Goal: Use online tool/utility: Utilize a website feature to perform a specific function

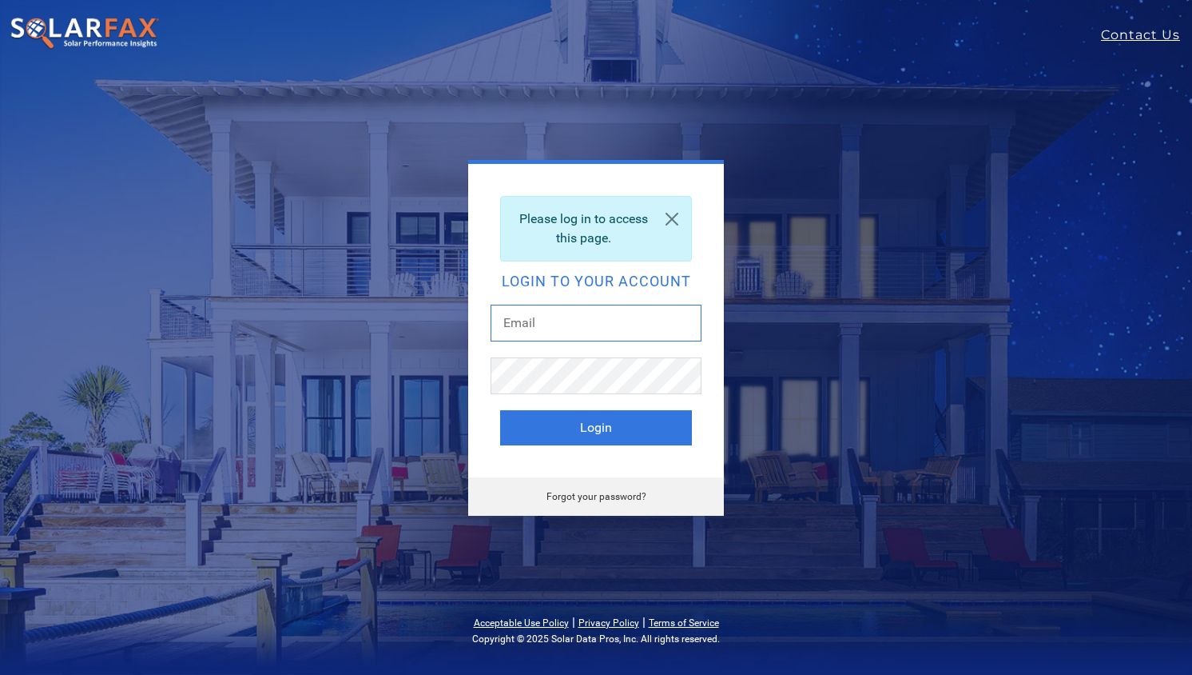
click at [595, 324] on input "text" at bounding box center [596, 322] width 211 height 37
type input "tim.tedder@ambrosesolar.com"
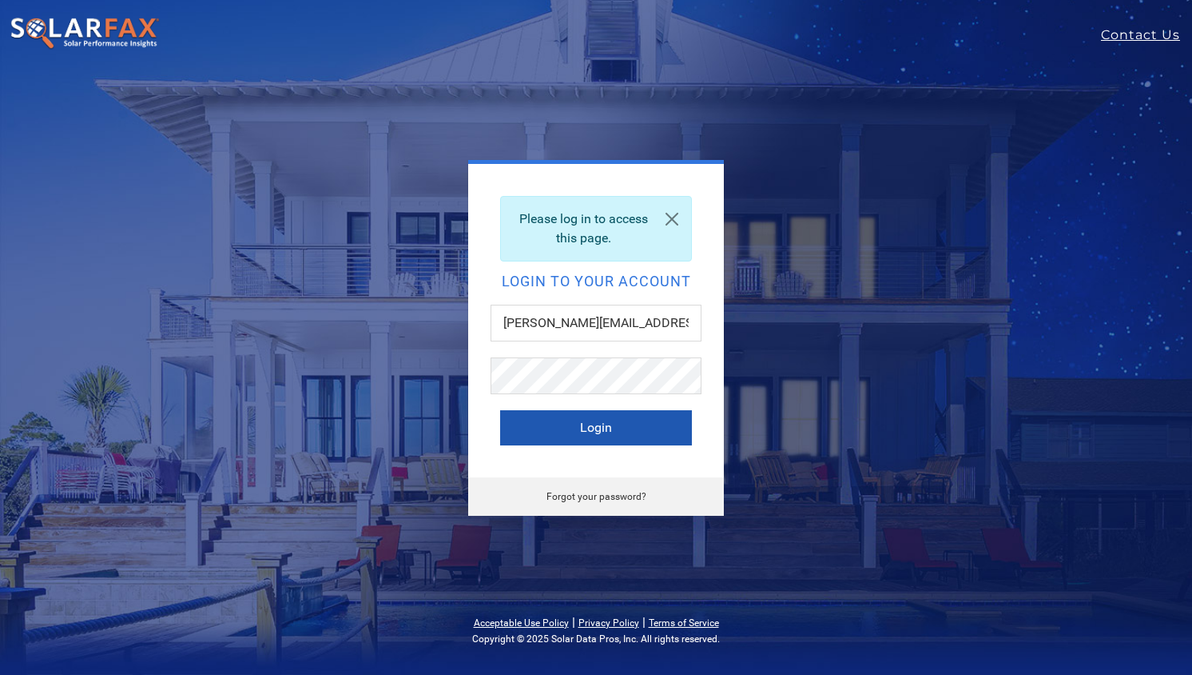
click at [620, 417] on button "Login" at bounding box center [596, 427] width 192 height 35
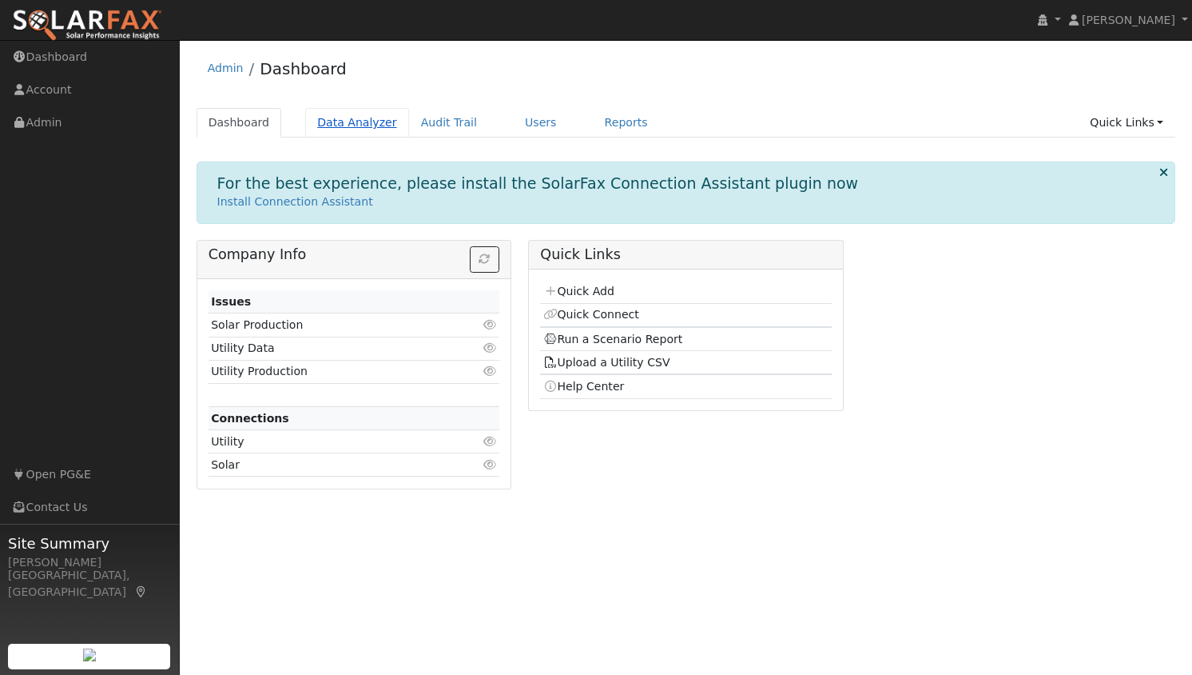
click at [333, 123] on link "Data Analyzer" at bounding box center [357, 123] width 104 height 30
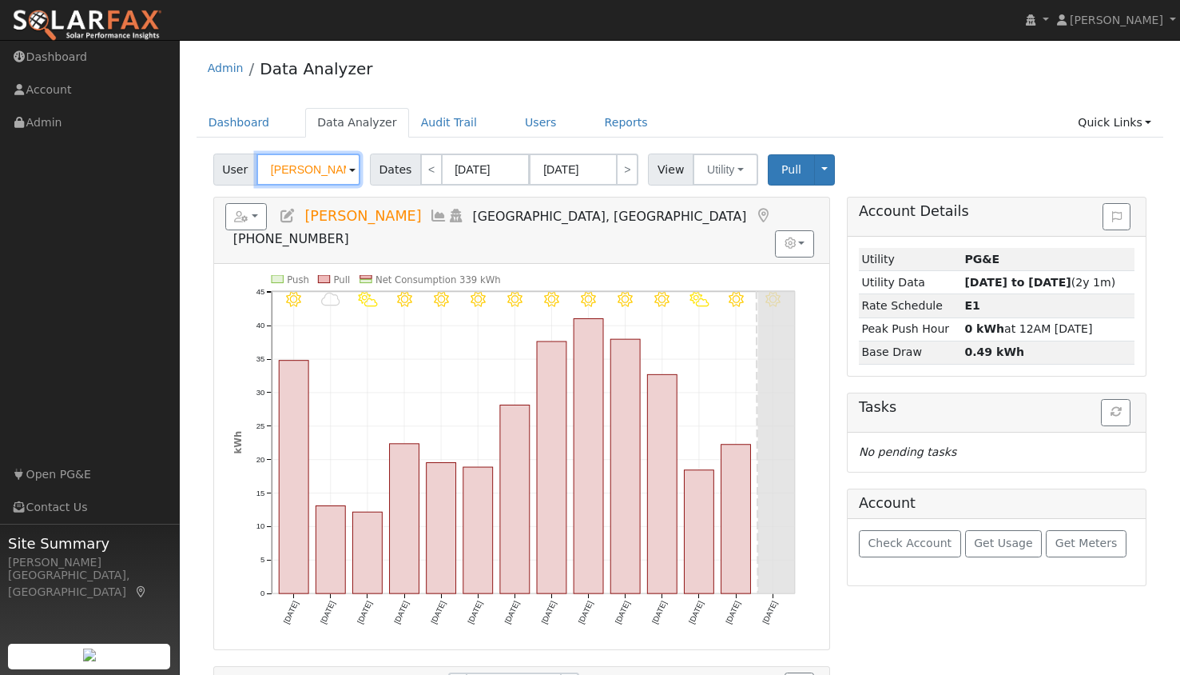
drag, startPoint x: 328, startPoint y: 167, endPoint x: 208, endPoint y: 149, distance: 121.2
click at [208, 149] on div "User Kyle Terrill Account Default Account Default Account 630 Kentucky Street, …" at bounding box center [681, 495] width 968 height 694
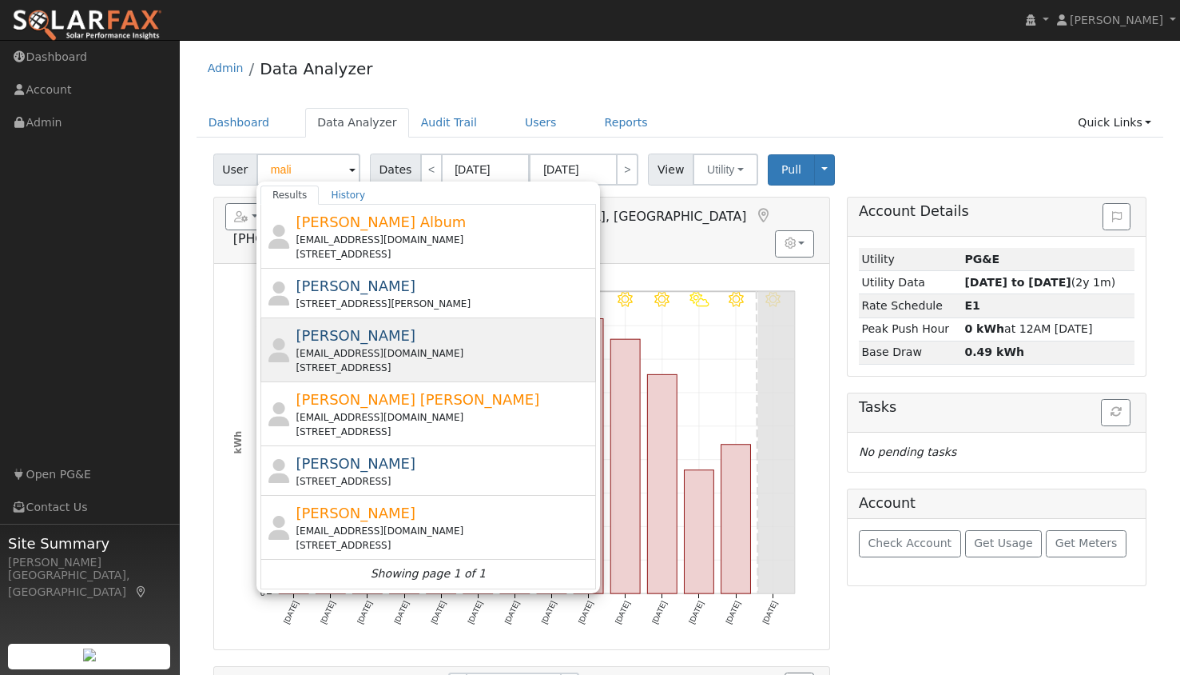
click at [396, 340] on div "Mali Gill gillfive5@gmail.com 1887 Stageline Circle, Rocklin, CA 95765" at bounding box center [444, 349] width 296 height 50
type input "Mali Gill"
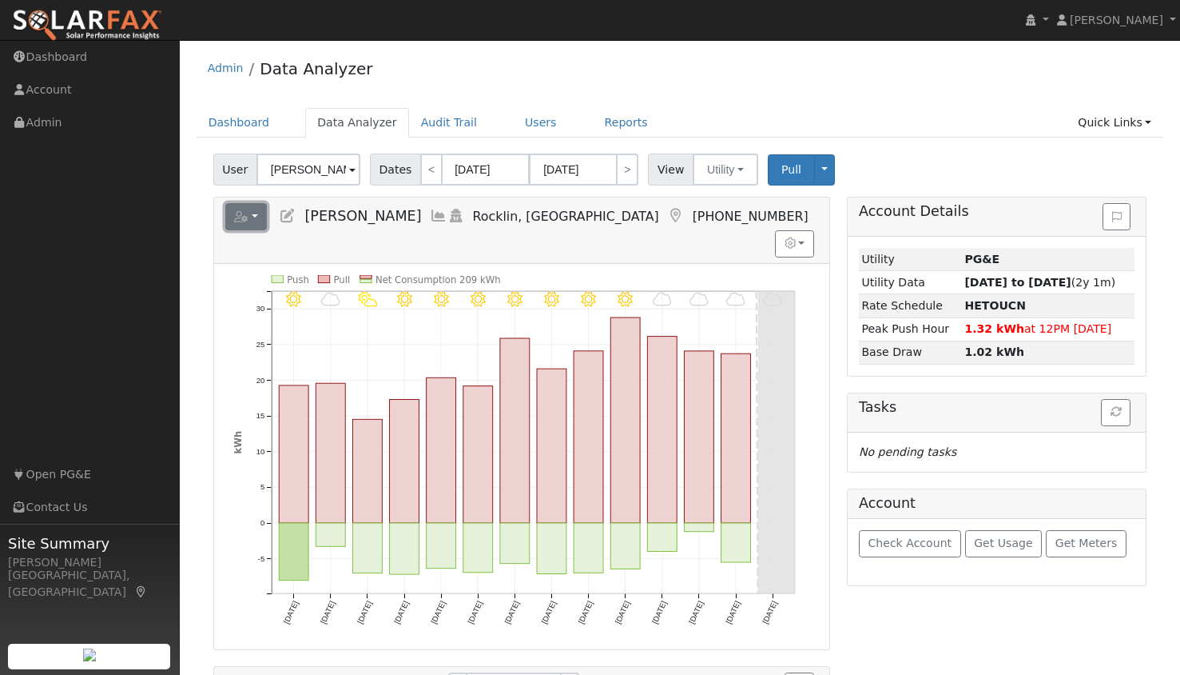
click at [255, 209] on button "button" at bounding box center [246, 216] width 42 height 27
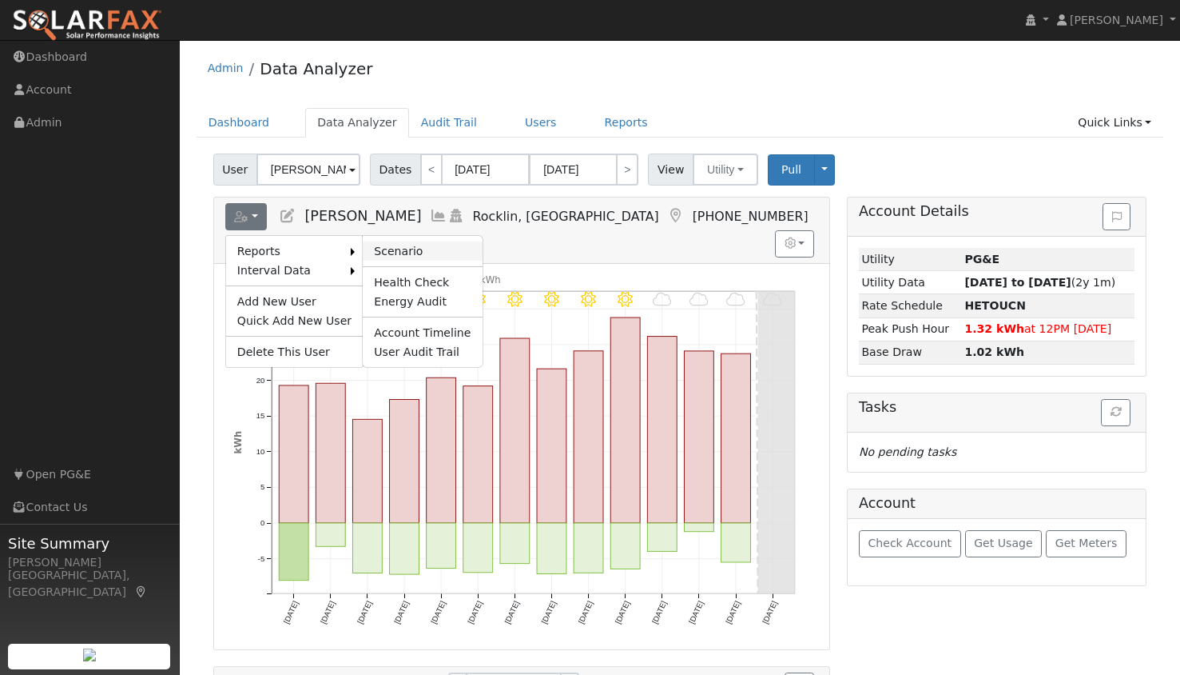
click at [381, 250] on link "Scenario" at bounding box center [422, 250] width 119 height 19
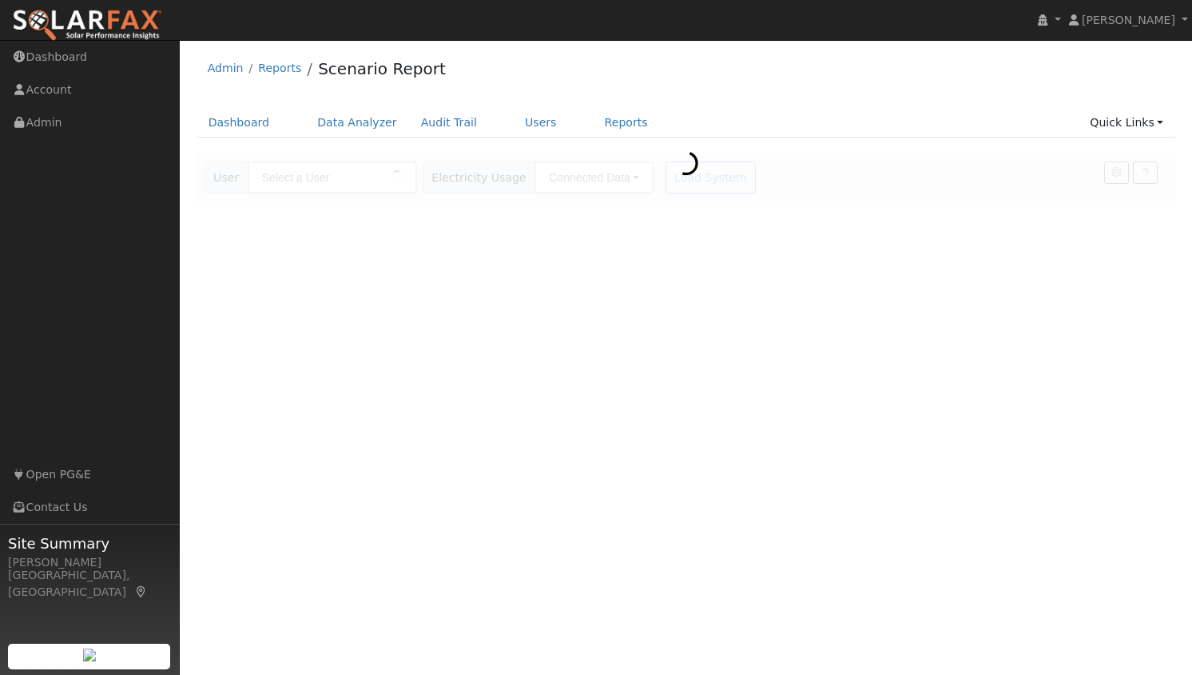
type input "[PERSON_NAME]"
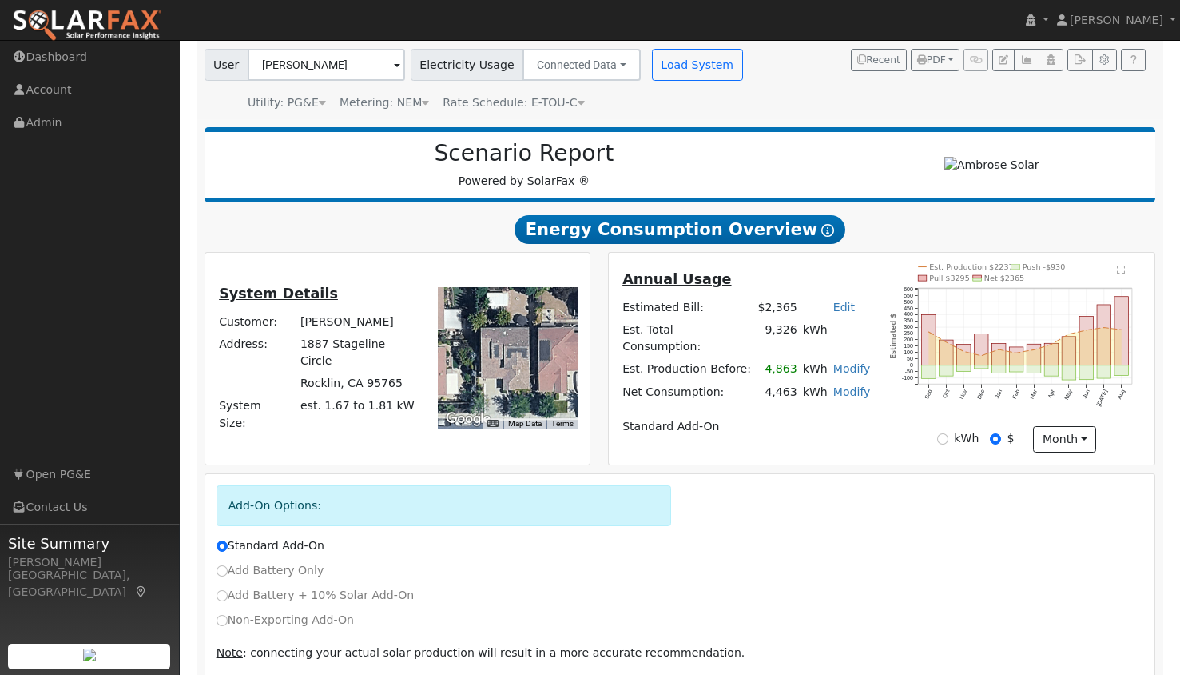
scroll to position [179, 0]
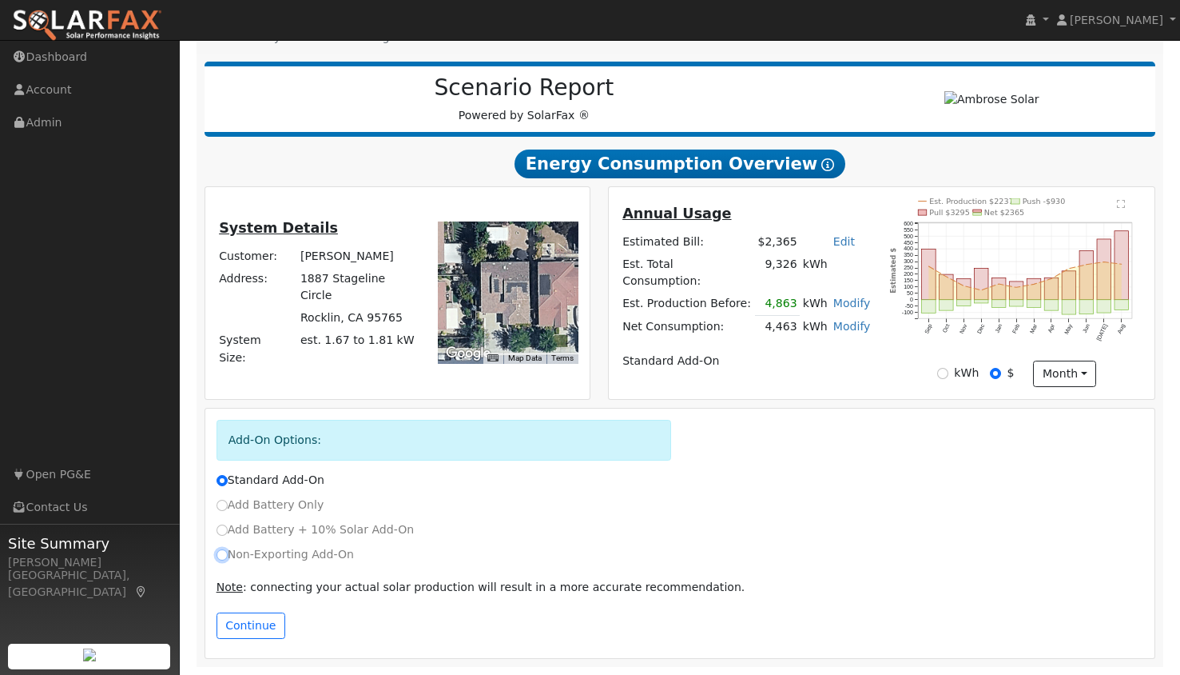
click at [220, 556] on input "Non-Exporting Add-On" at bounding box center [222, 554] width 11 height 11
radio input "true"
radio input "false"
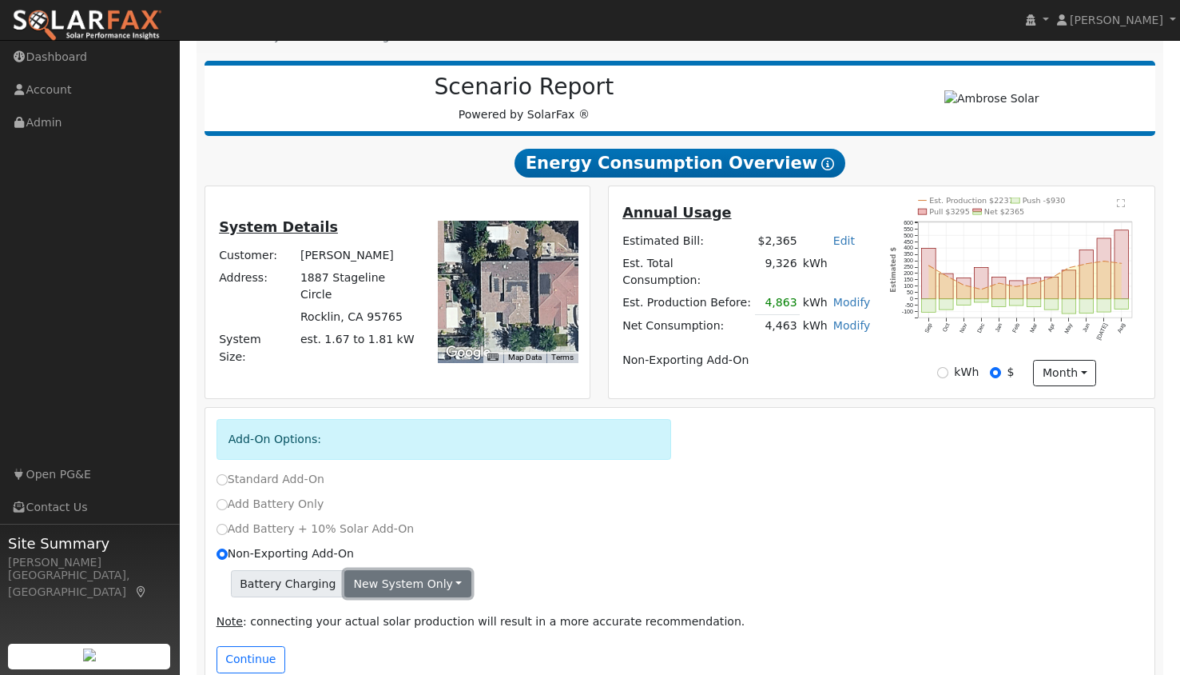
click at [418, 587] on button "New system only" at bounding box center [407, 583] width 127 height 27
click at [402, 644] on link "Both systems" at bounding box center [404, 639] width 119 height 22
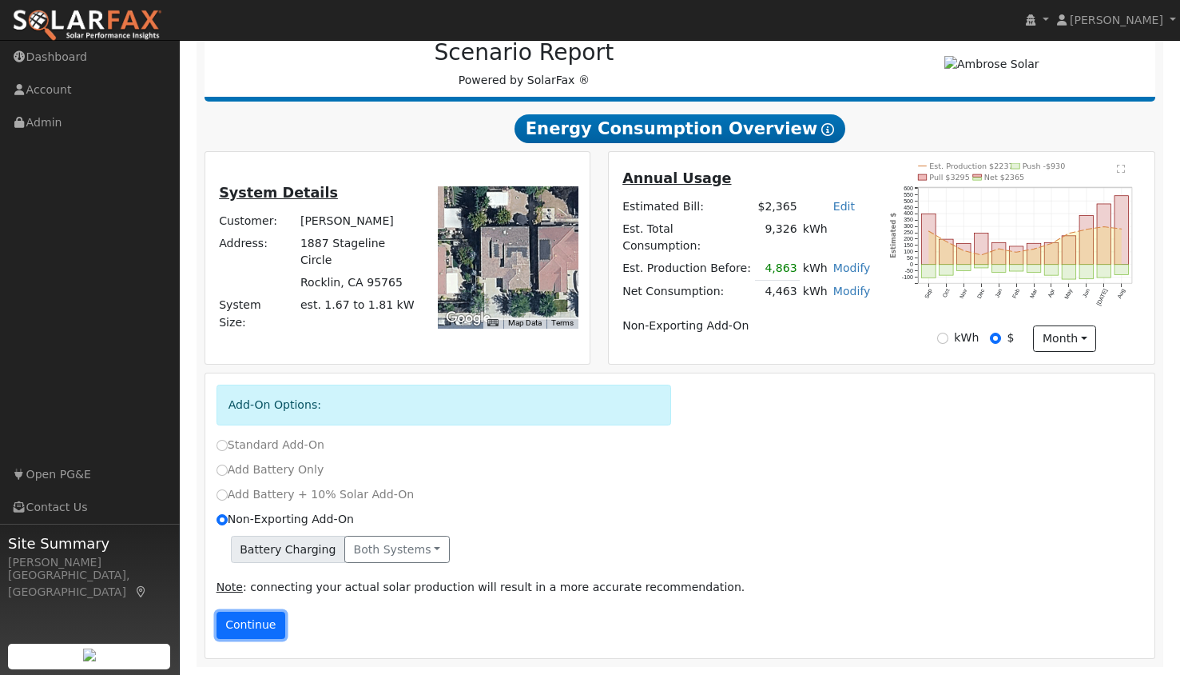
click at [268, 631] on button "Continue" at bounding box center [251, 624] width 69 height 27
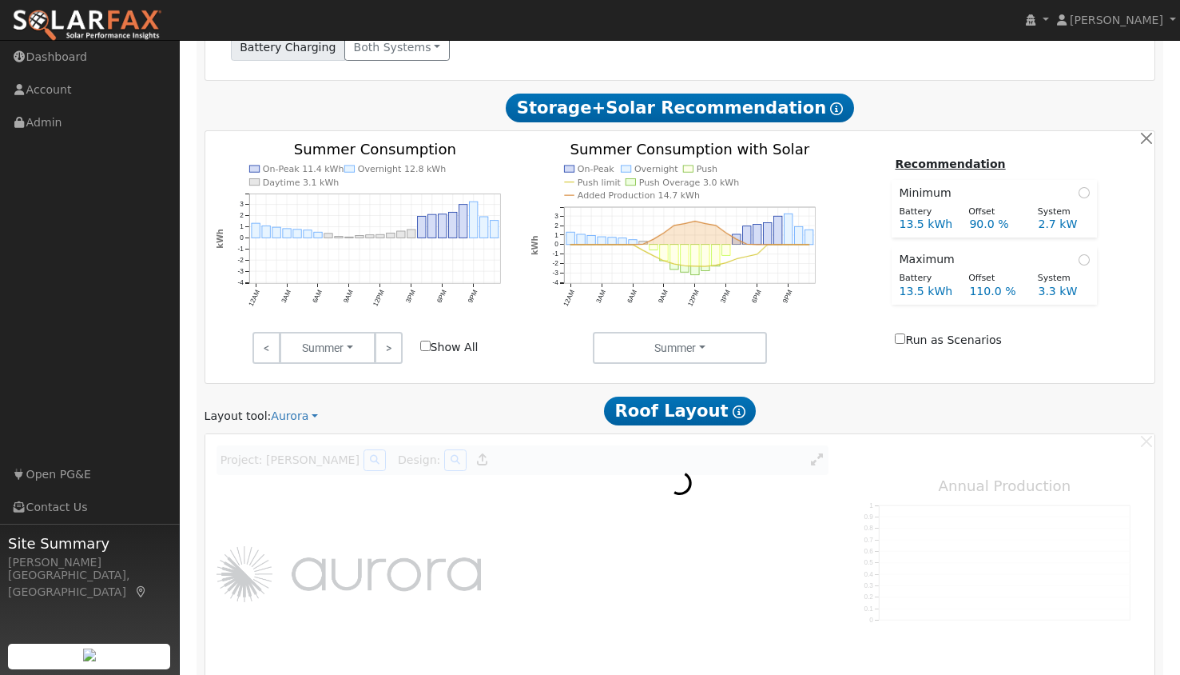
scroll to position [720, 0]
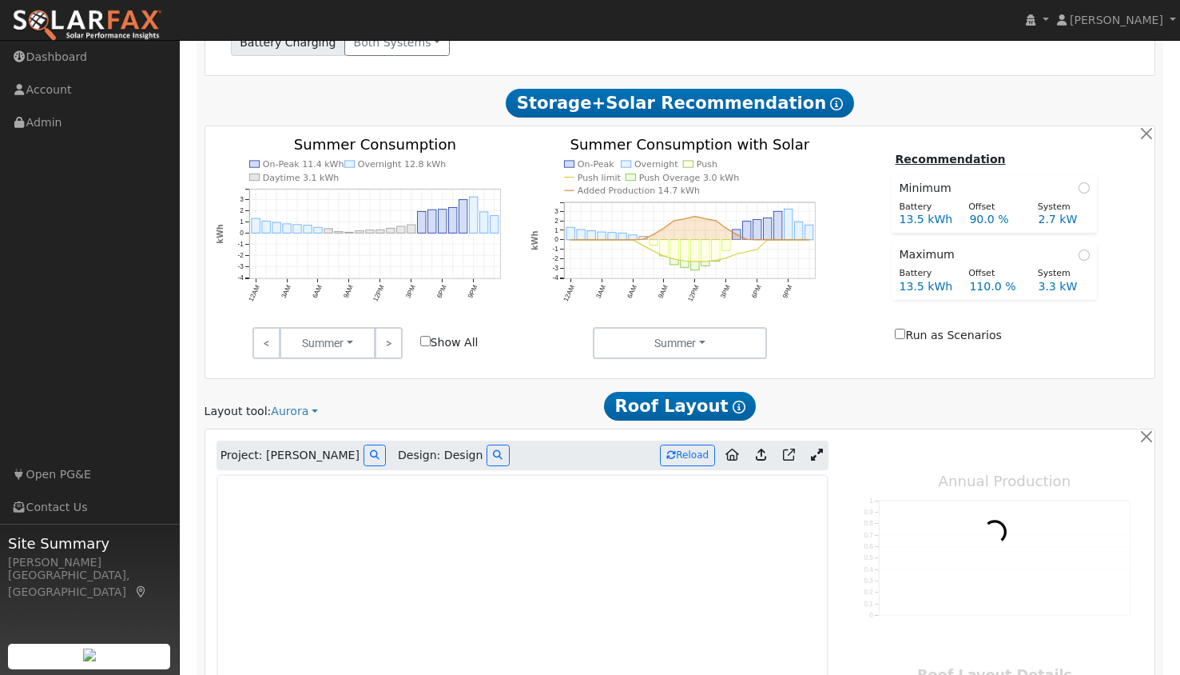
type input "6430"
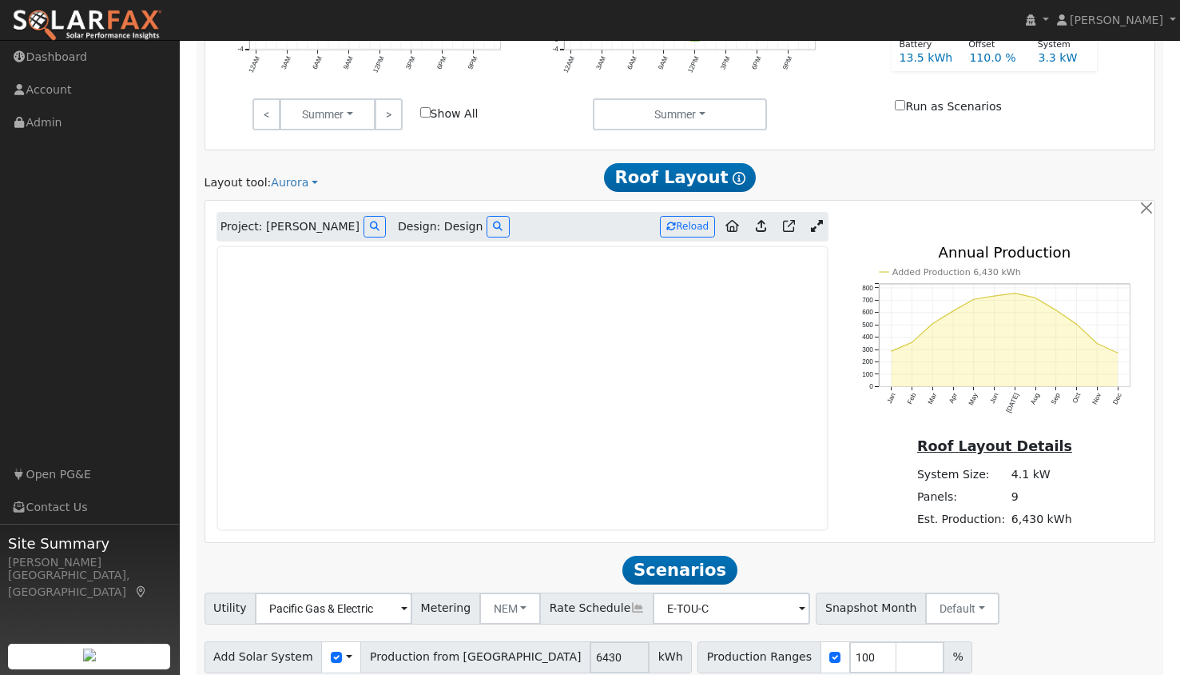
scroll to position [946, 0]
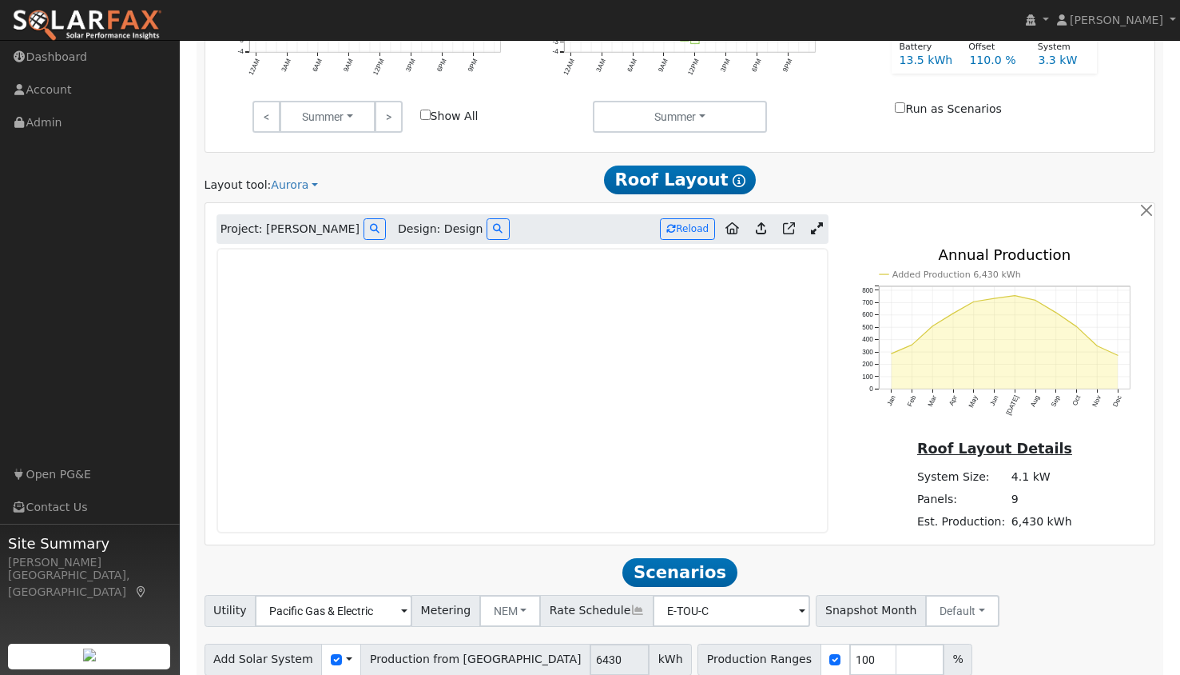
click at [815, 228] on icon at bounding box center [817, 228] width 12 height 12
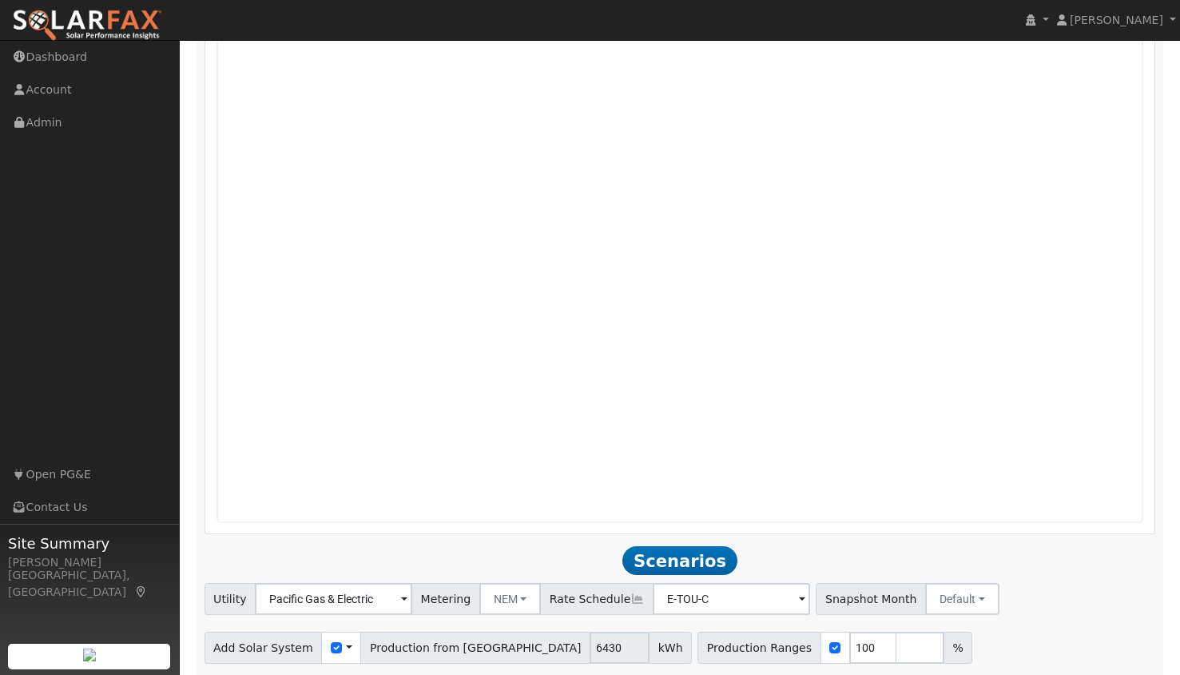
scroll to position [1355, 0]
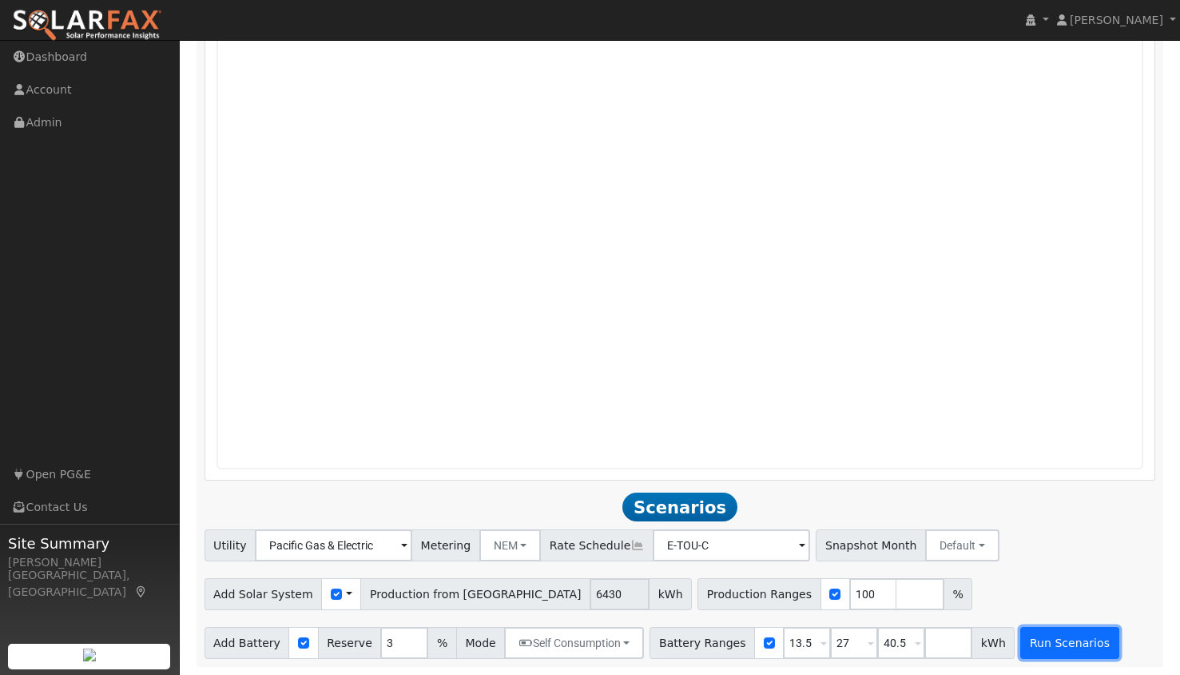
click at [1021, 642] on button "Run Scenarios" at bounding box center [1070, 643] width 98 height 32
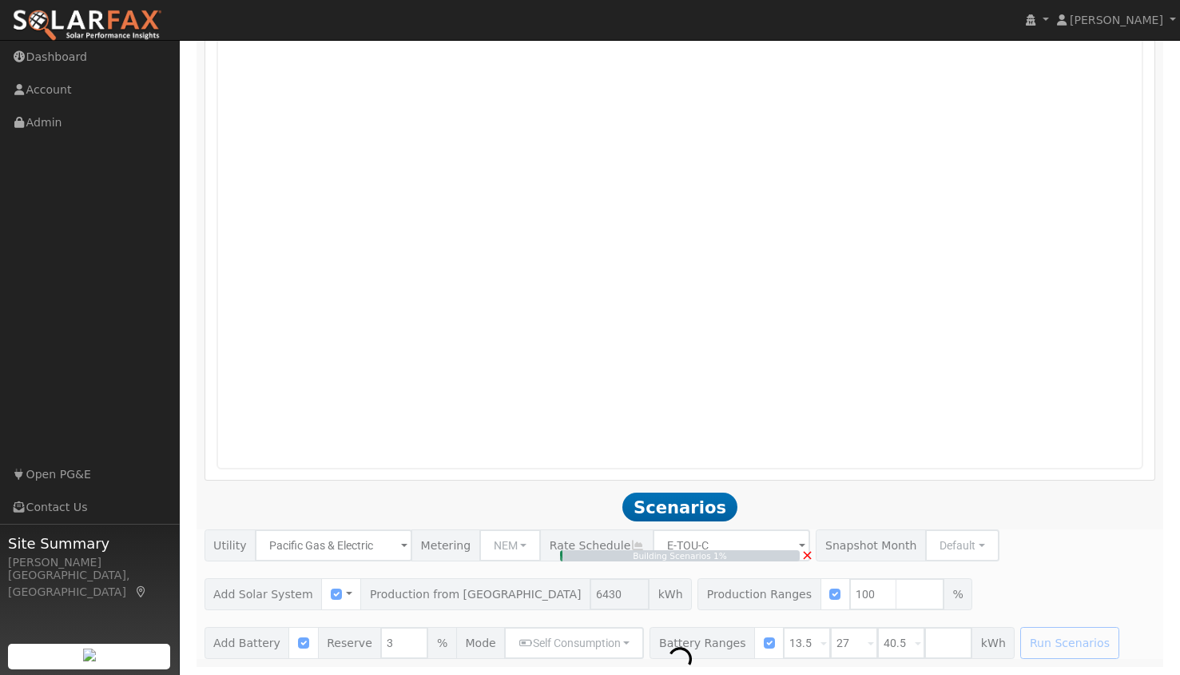
type input "4.3"
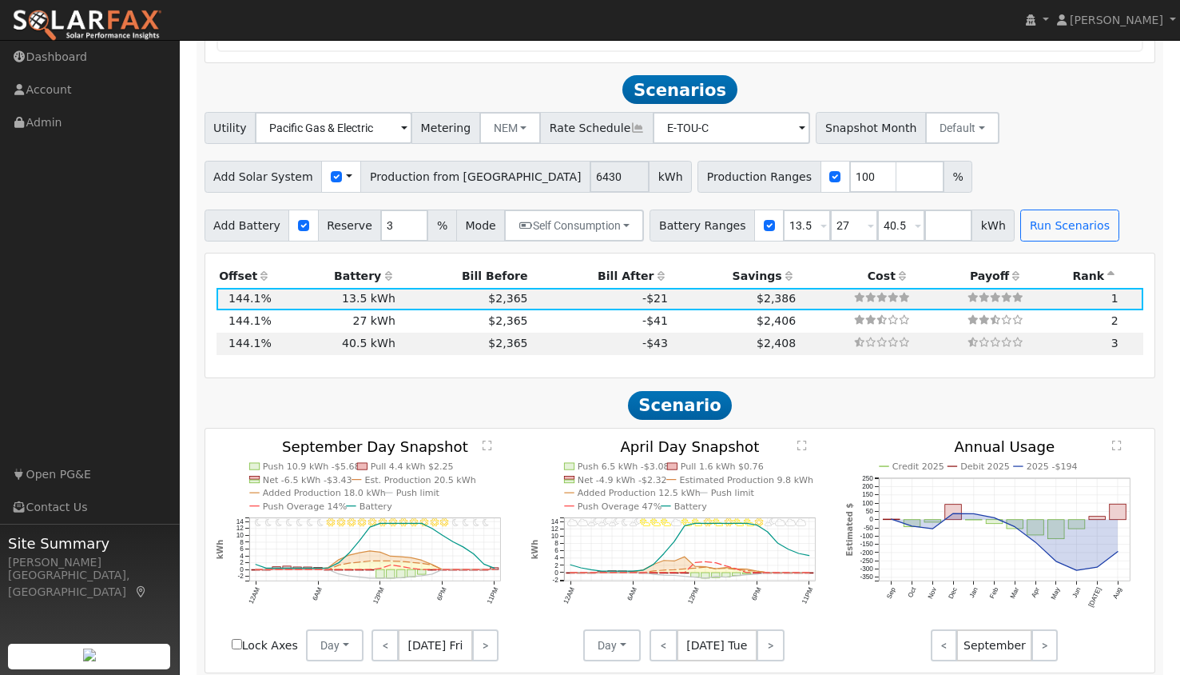
scroll to position [1877, 0]
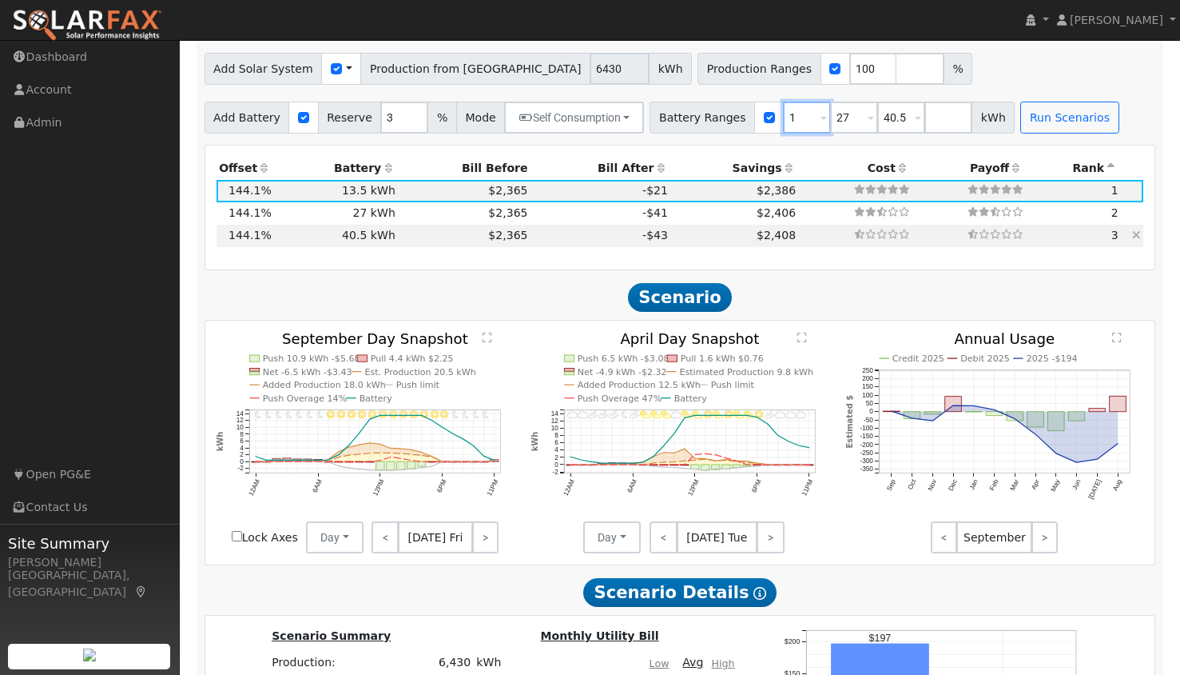
type input "27"
type input "40.5"
drag, startPoint x: 797, startPoint y: 41, endPoint x: 742, endPoint y: 229, distance: 196.3
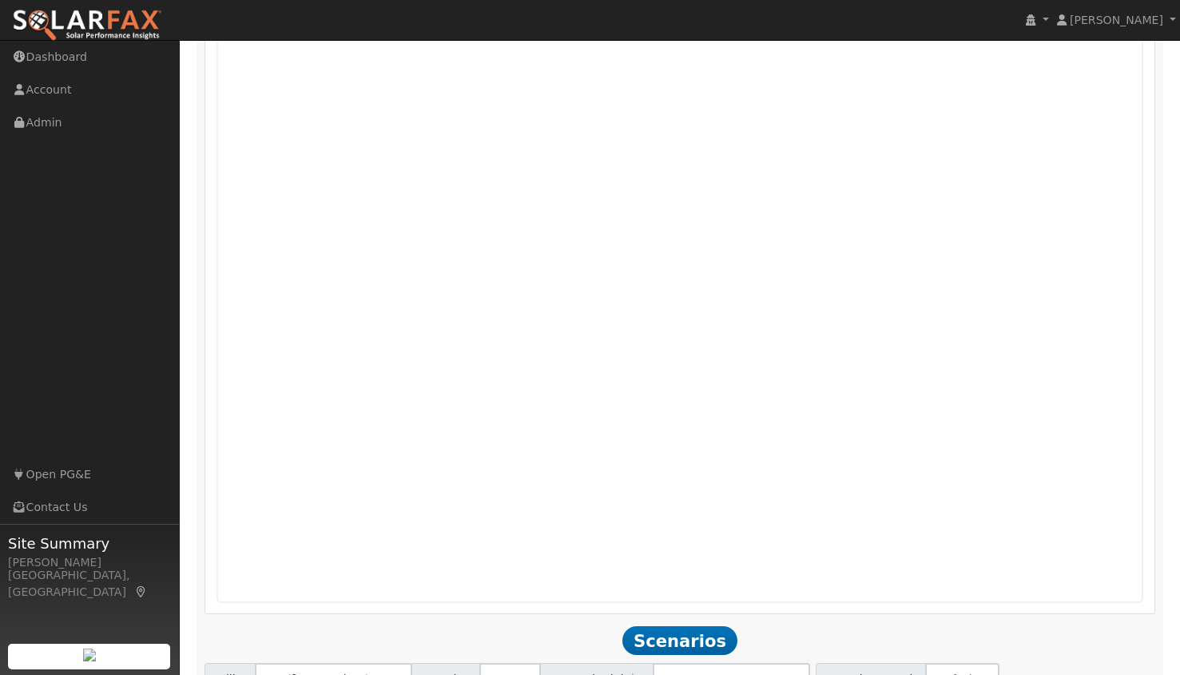
scroll to position [1331, 0]
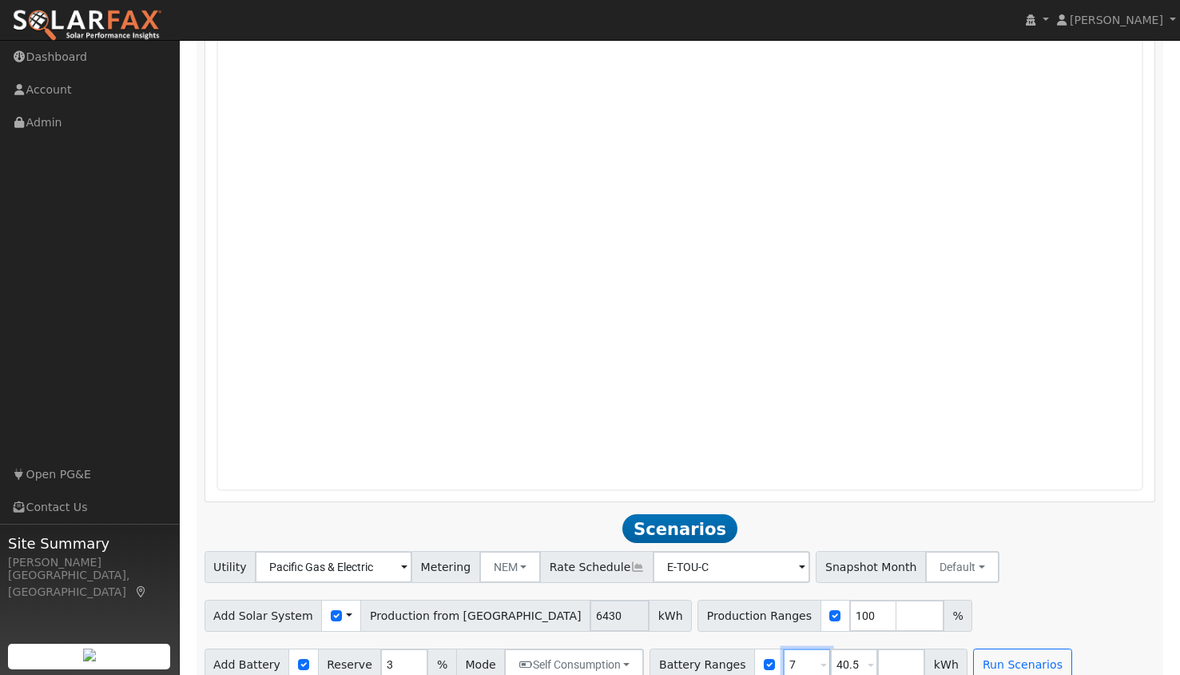
type input "40.5"
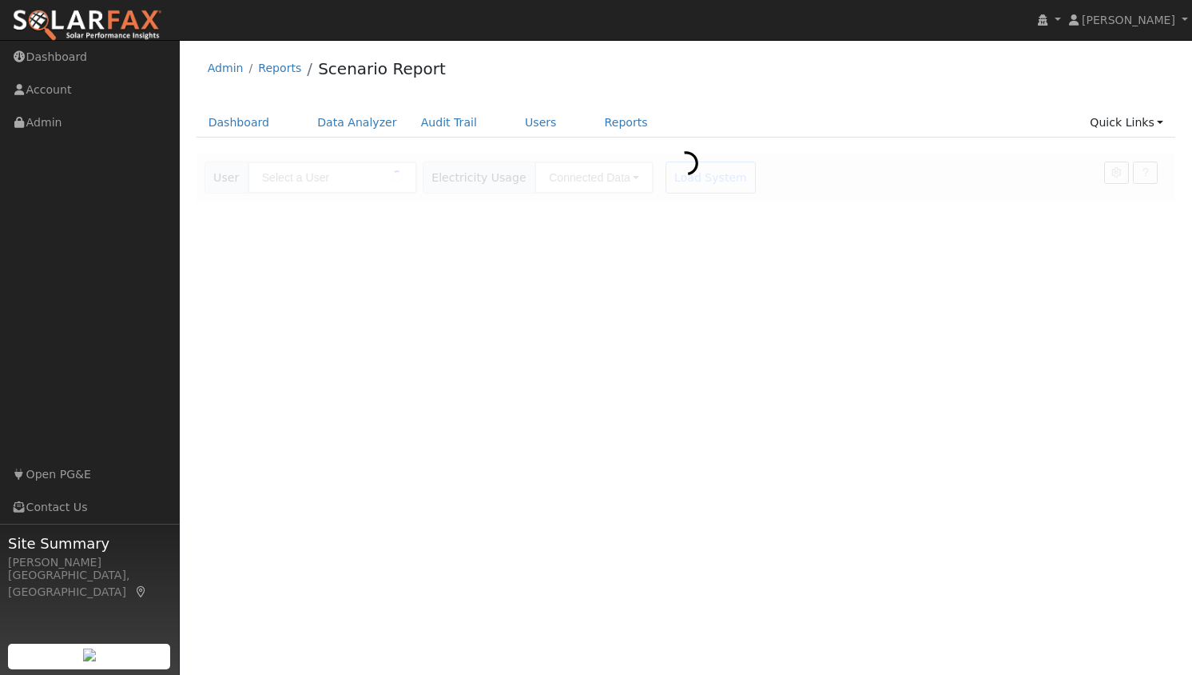
type input "[PERSON_NAME]"
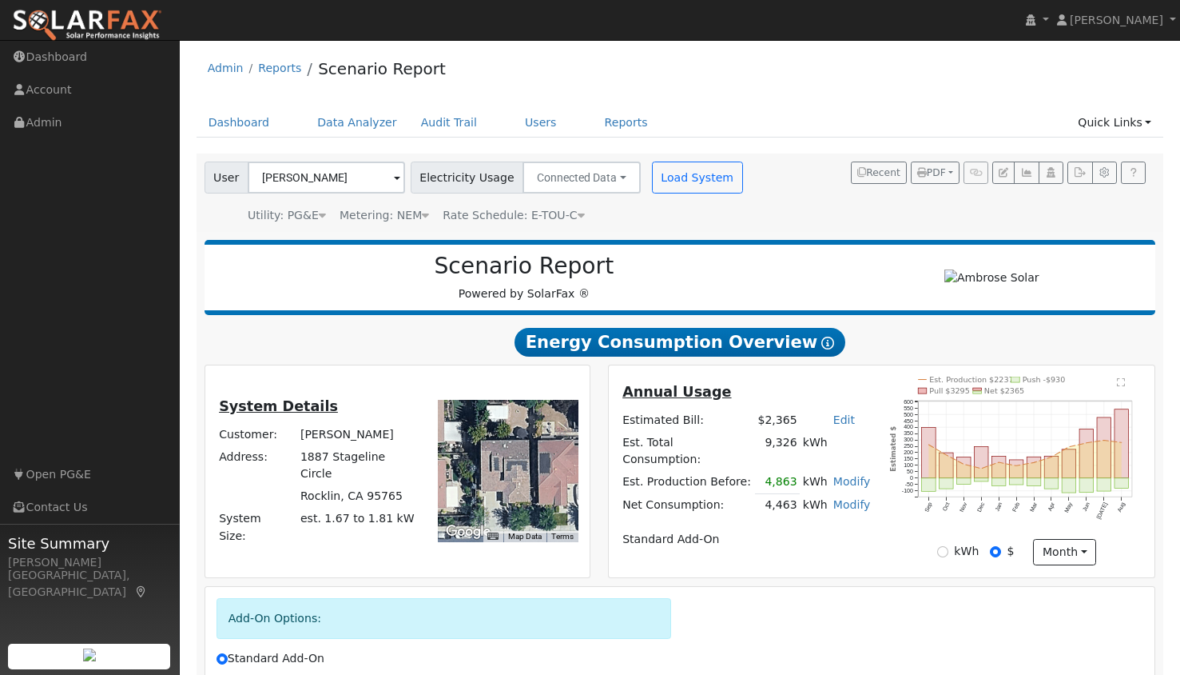
scroll to position [179, 0]
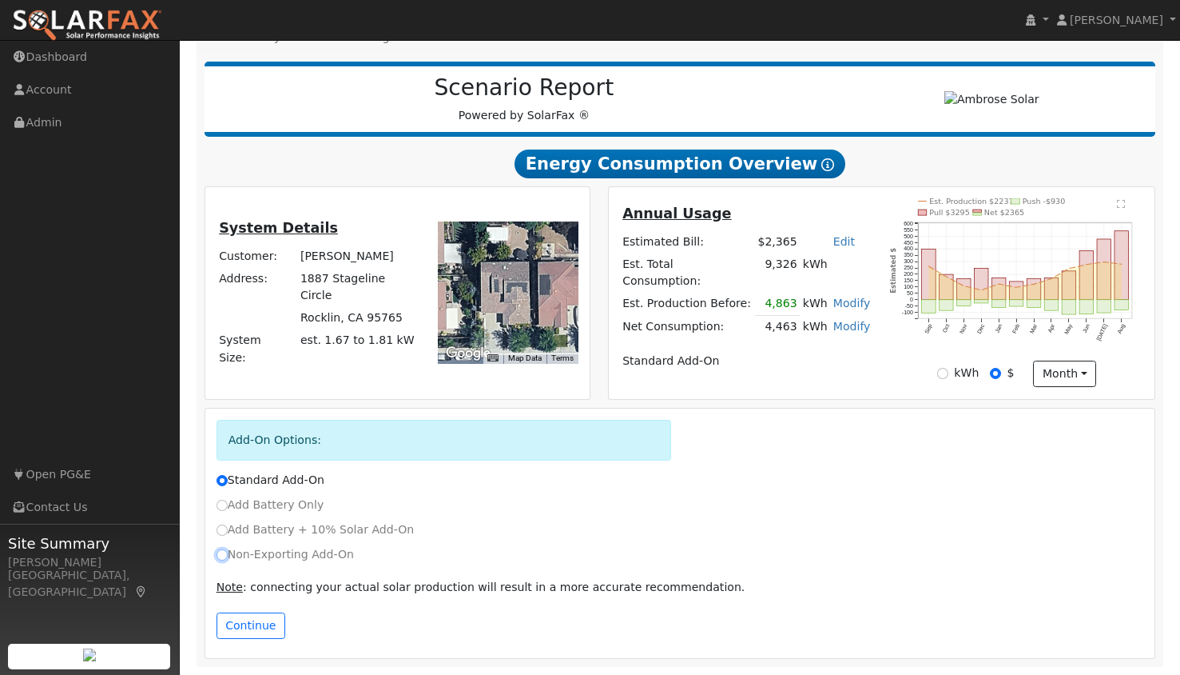
click at [221, 555] on input "Non-Exporting Add-On" at bounding box center [222, 554] width 11 height 11
radio input "true"
radio input "false"
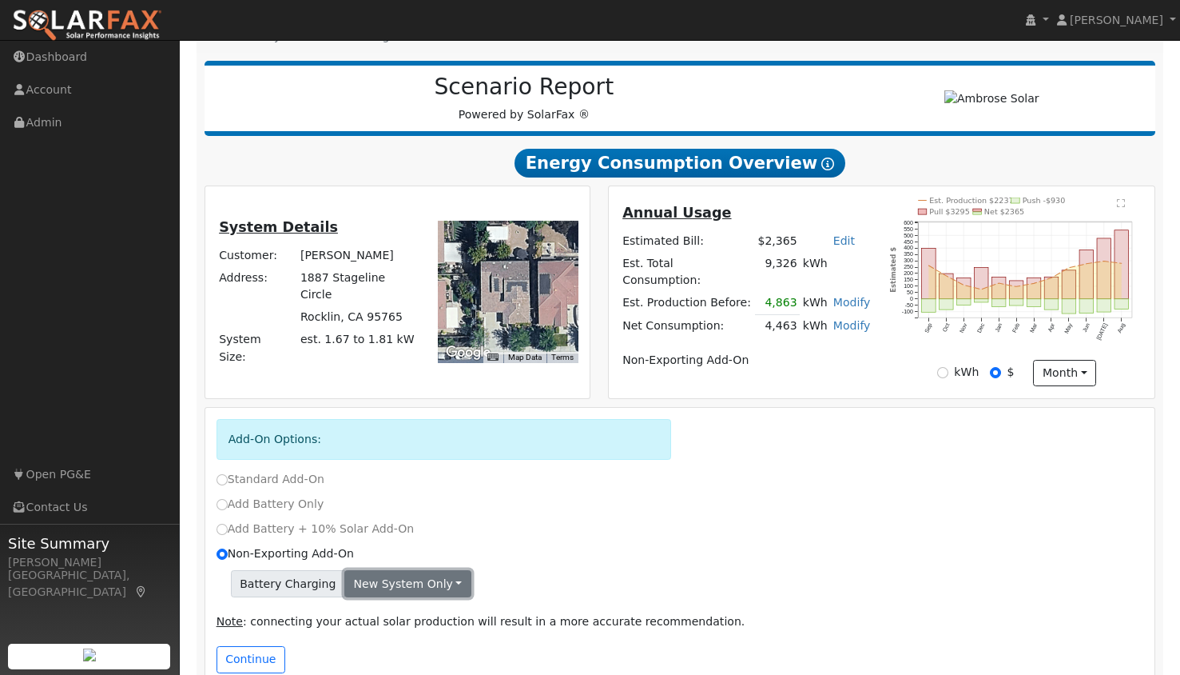
click at [390, 583] on button "New system only" at bounding box center [407, 583] width 127 height 27
click at [396, 638] on link "Both systems" at bounding box center [404, 639] width 119 height 22
click at [245, 655] on button "Continue" at bounding box center [251, 659] width 69 height 27
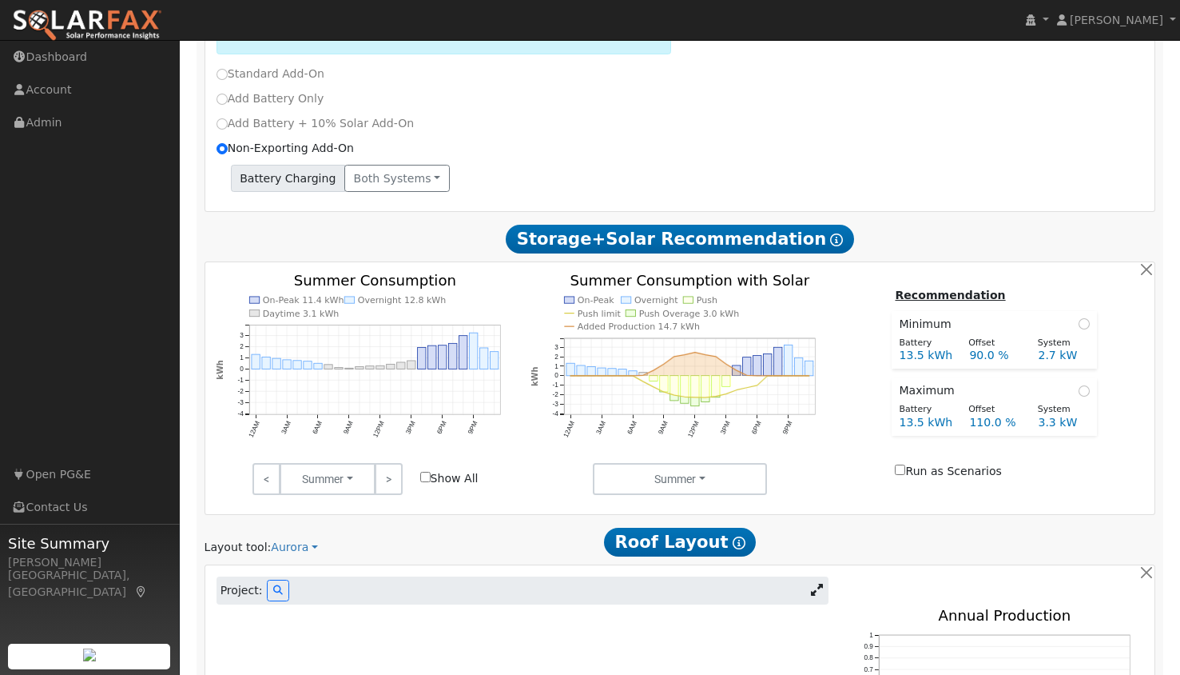
scroll to position [720, 0]
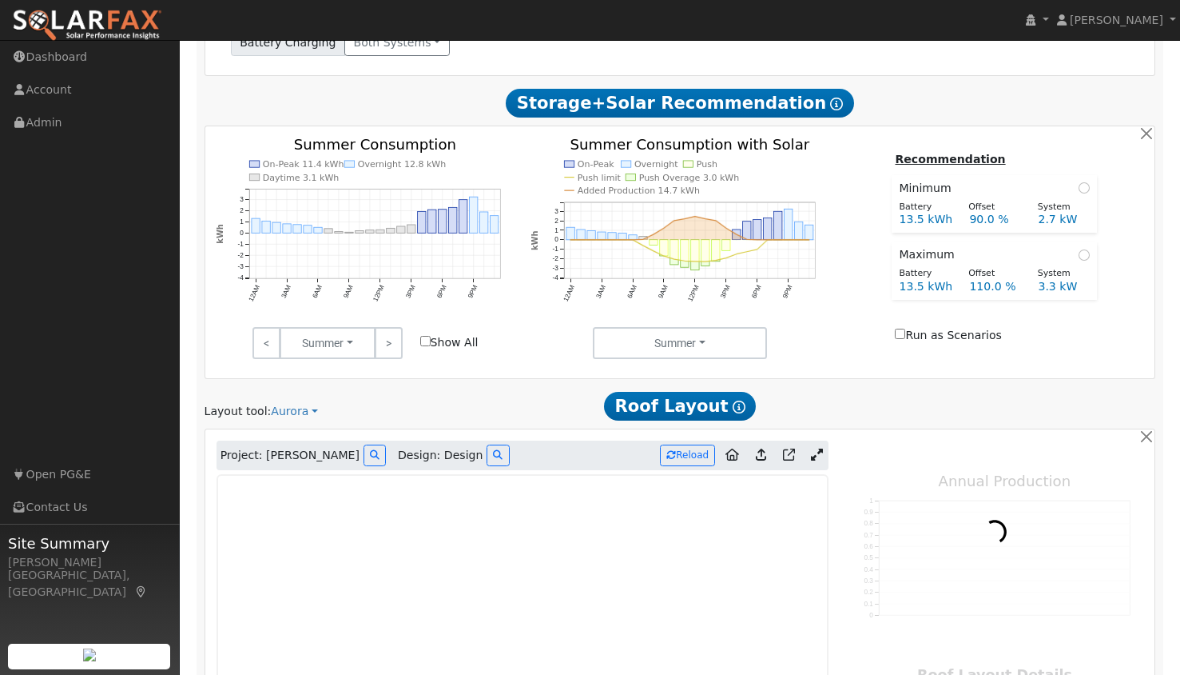
type input "8411"
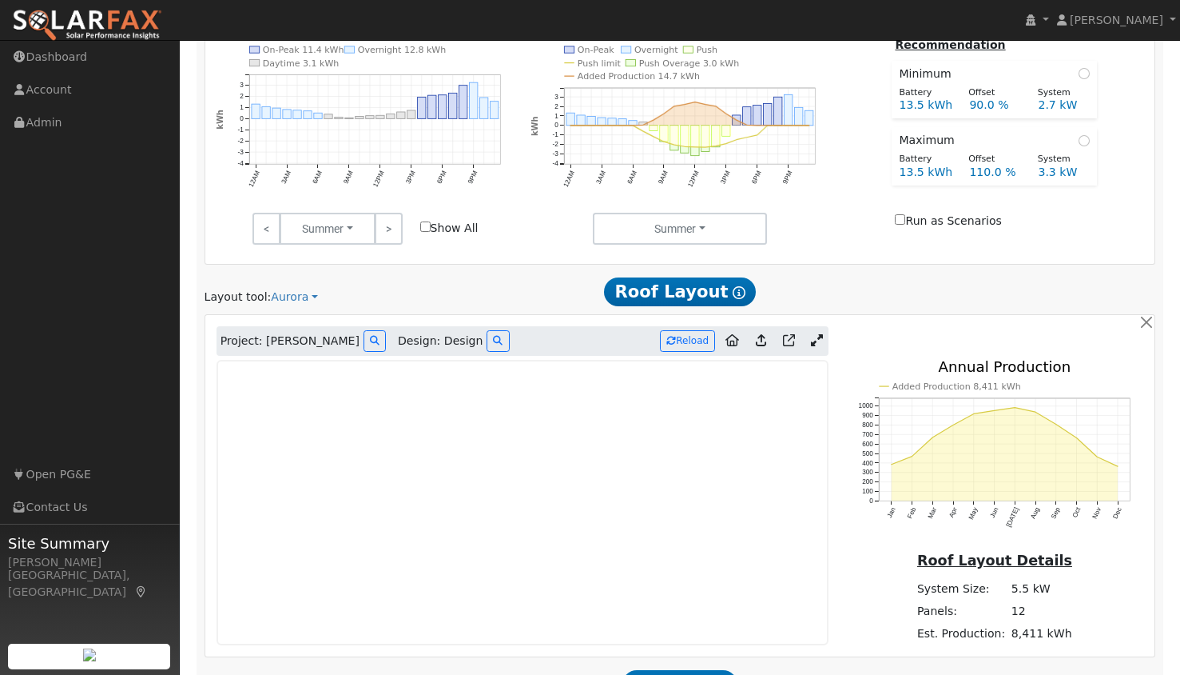
scroll to position [1014, 0]
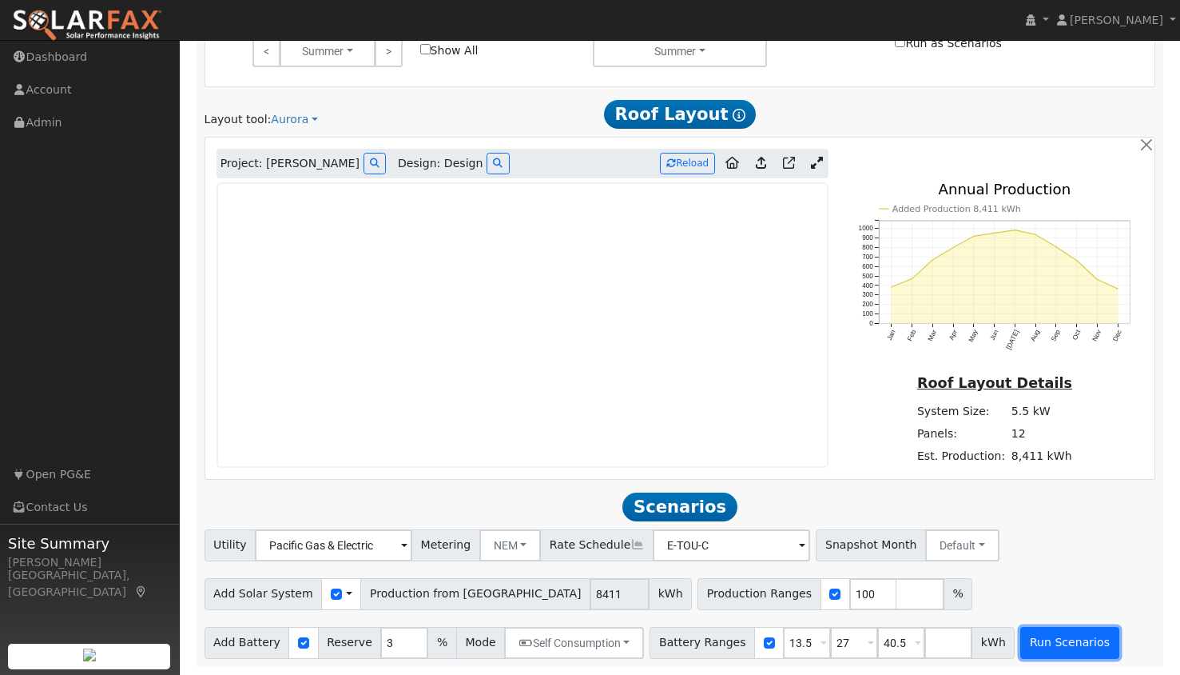
click at [1034, 645] on button "Run Scenarios" at bounding box center [1070, 643] width 98 height 32
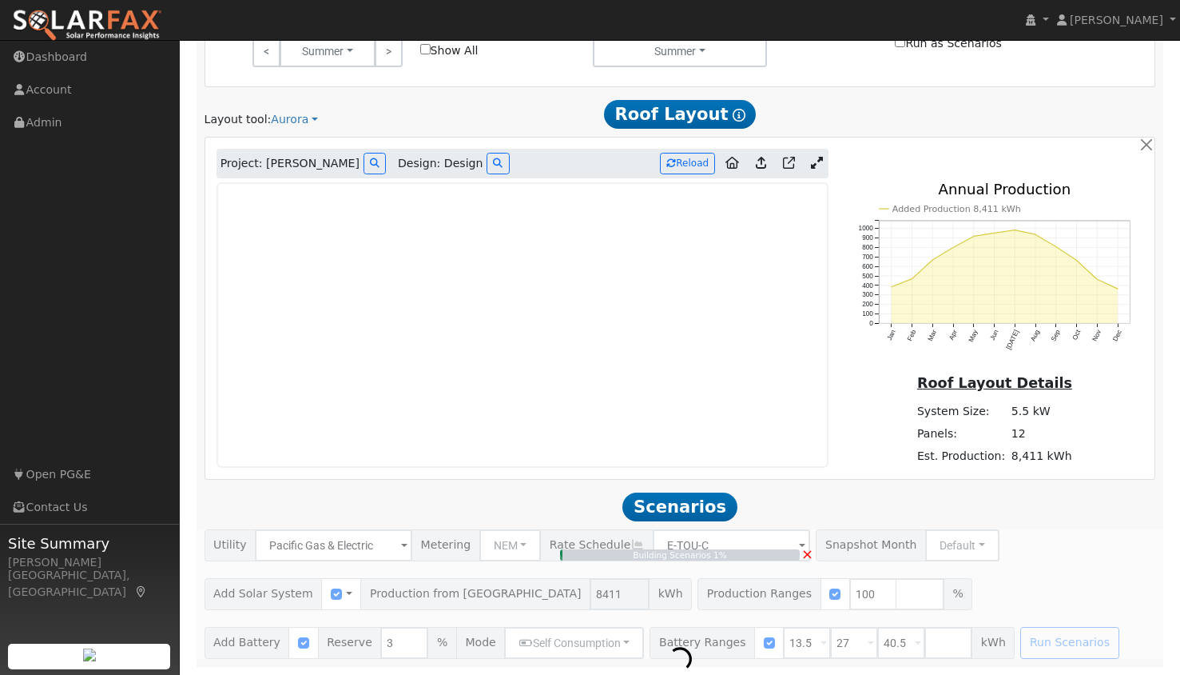
type input "5.6"
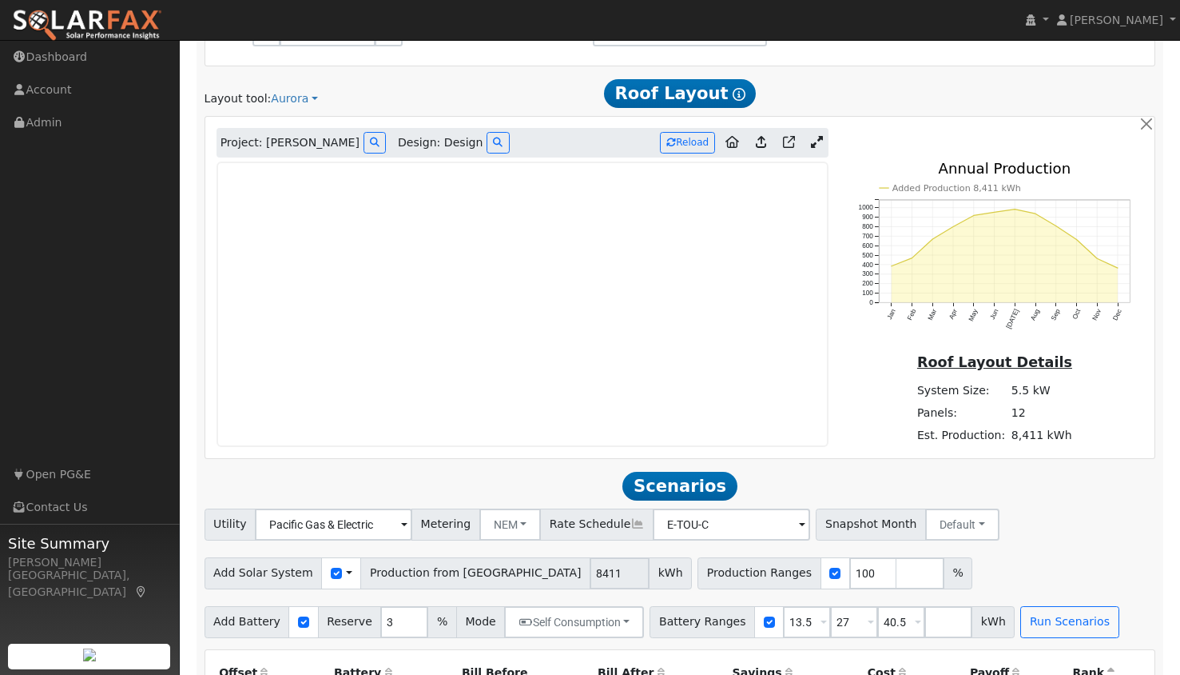
scroll to position [1030, 0]
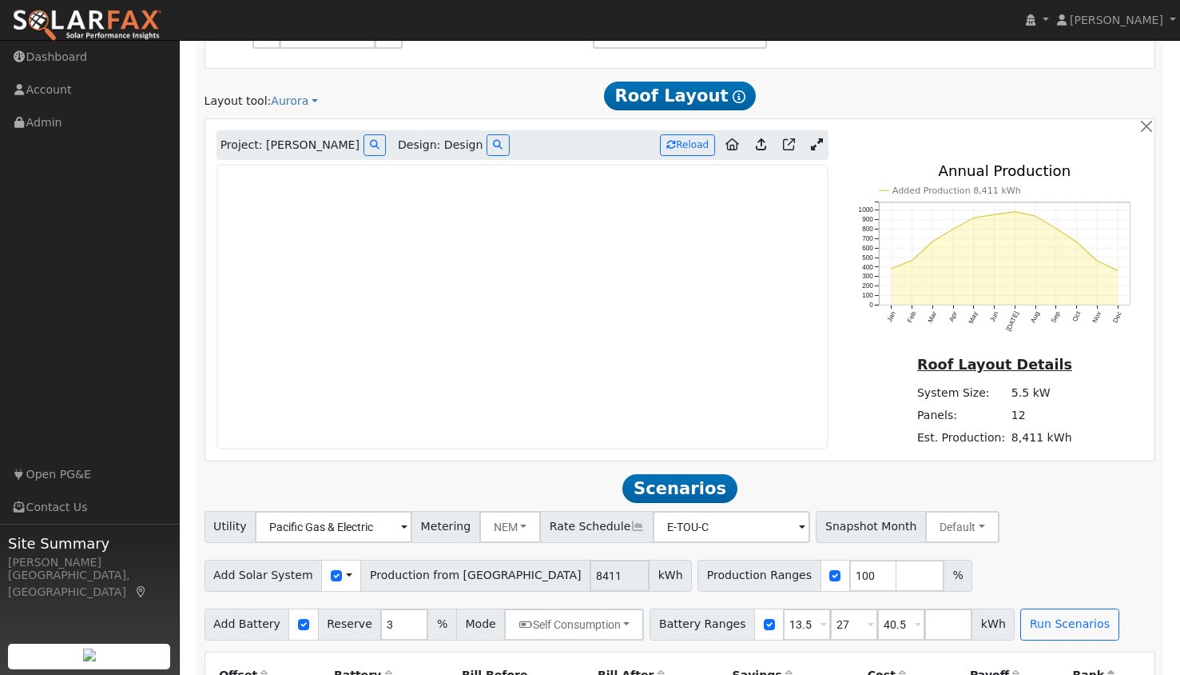
click at [814, 143] on icon at bounding box center [817, 144] width 12 height 12
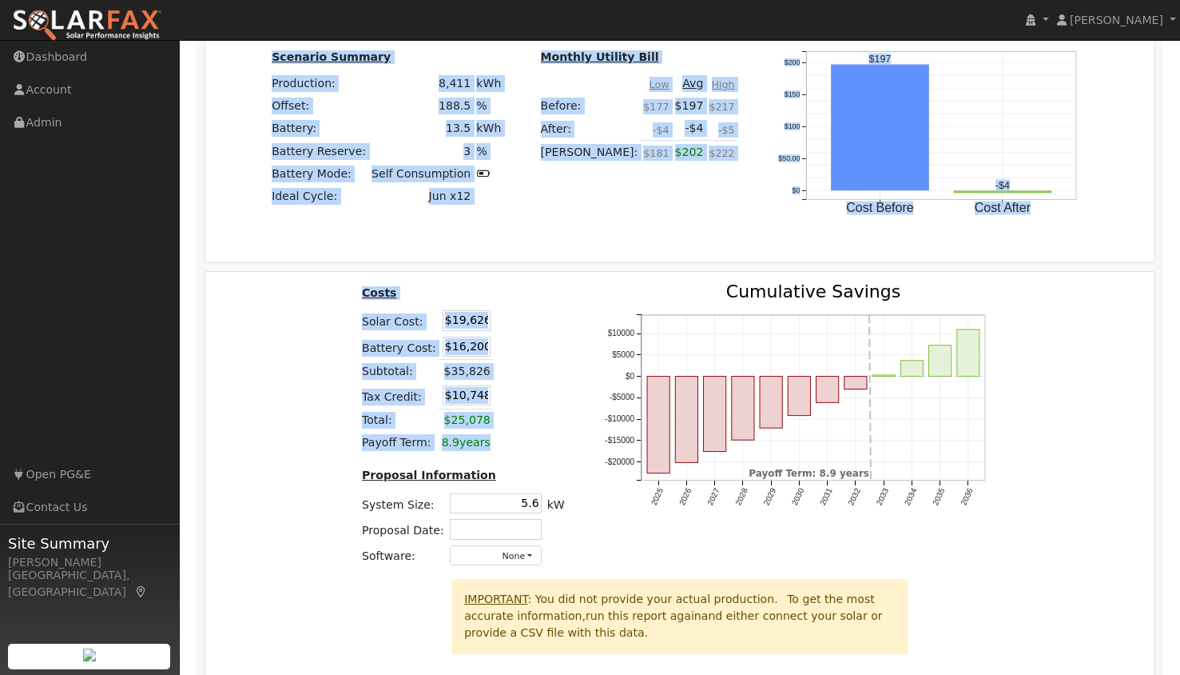
scroll to position [2544, 0]
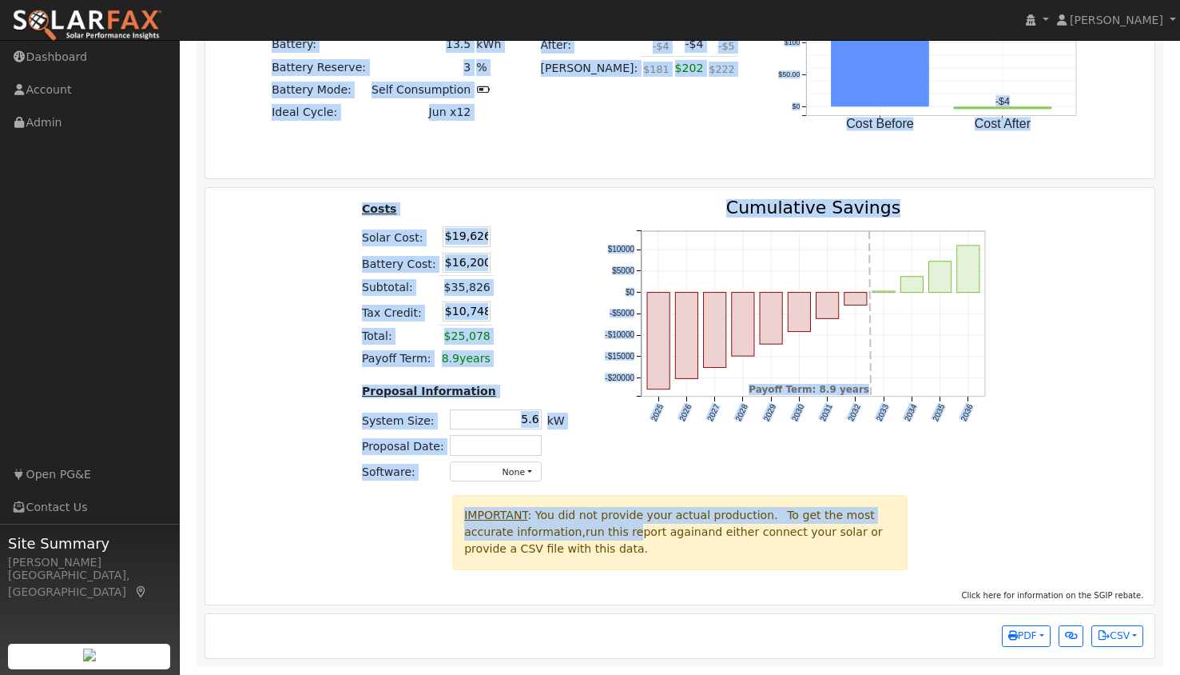
drag, startPoint x: 769, startPoint y: 169, endPoint x: 579, endPoint y: 534, distance: 411.1
click at [579, 534] on div "Production Offset Battery Reserve Mode ACC Push Incentive Bill Before Bill Afte…" at bounding box center [681, 43] width 952 height 1122
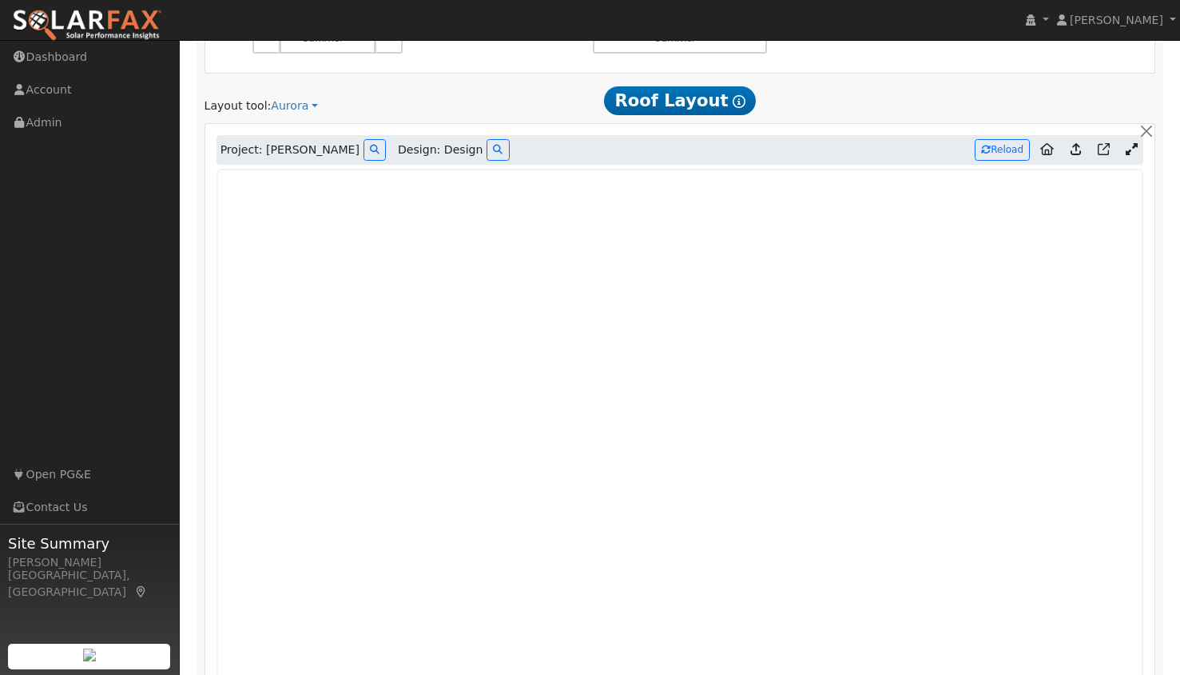
scroll to position [1017, 0]
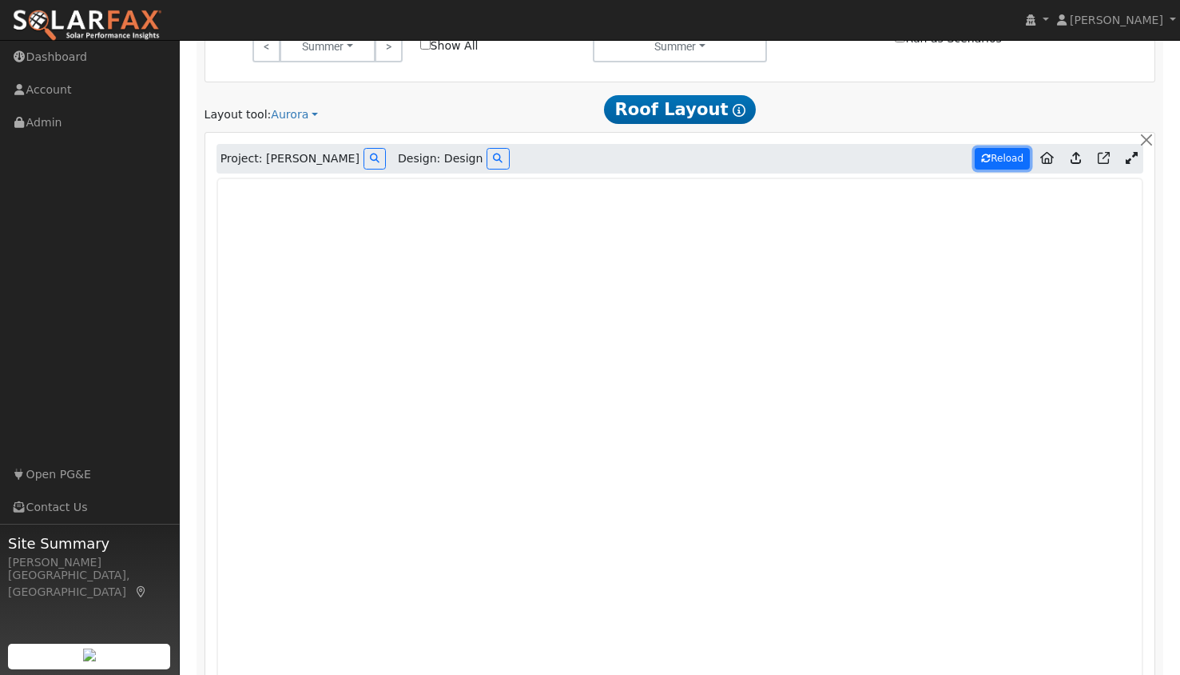
click at [1014, 157] on button "Reload" at bounding box center [1002, 159] width 55 height 22
click at [1007, 158] on button "Reload" at bounding box center [1002, 159] width 55 height 22
click at [975, 148] on button "Reload" at bounding box center [1002, 159] width 55 height 22
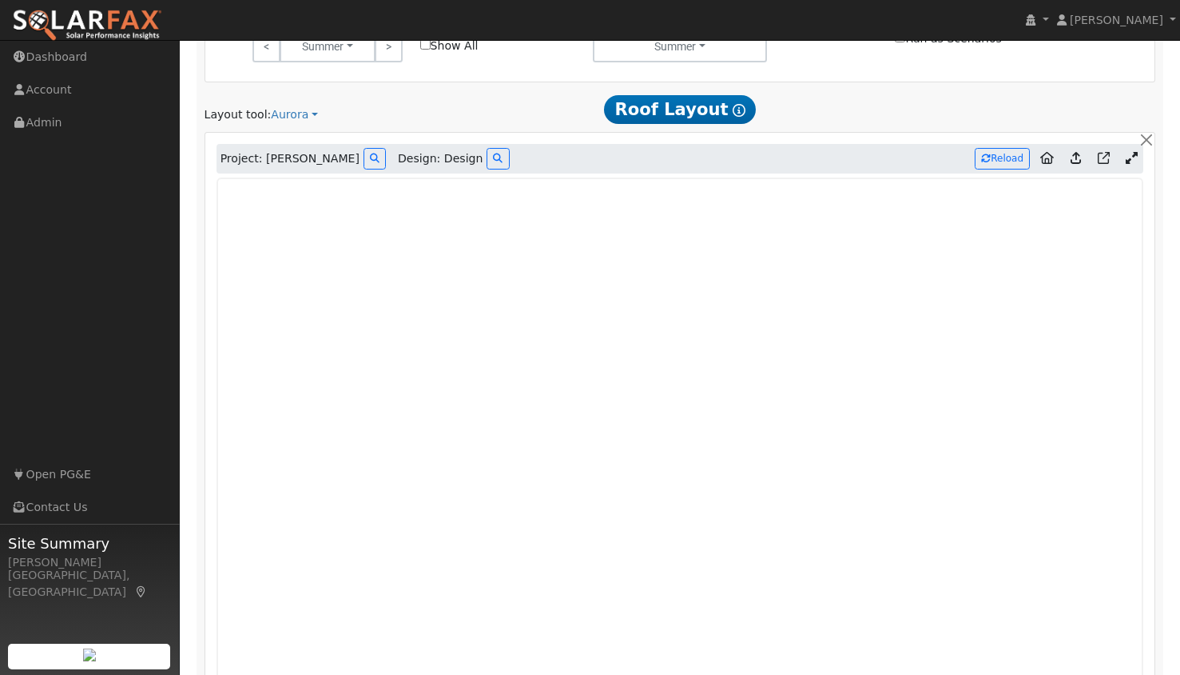
click at [1136, 157] on icon at bounding box center [1132, 158] width 12 height 12
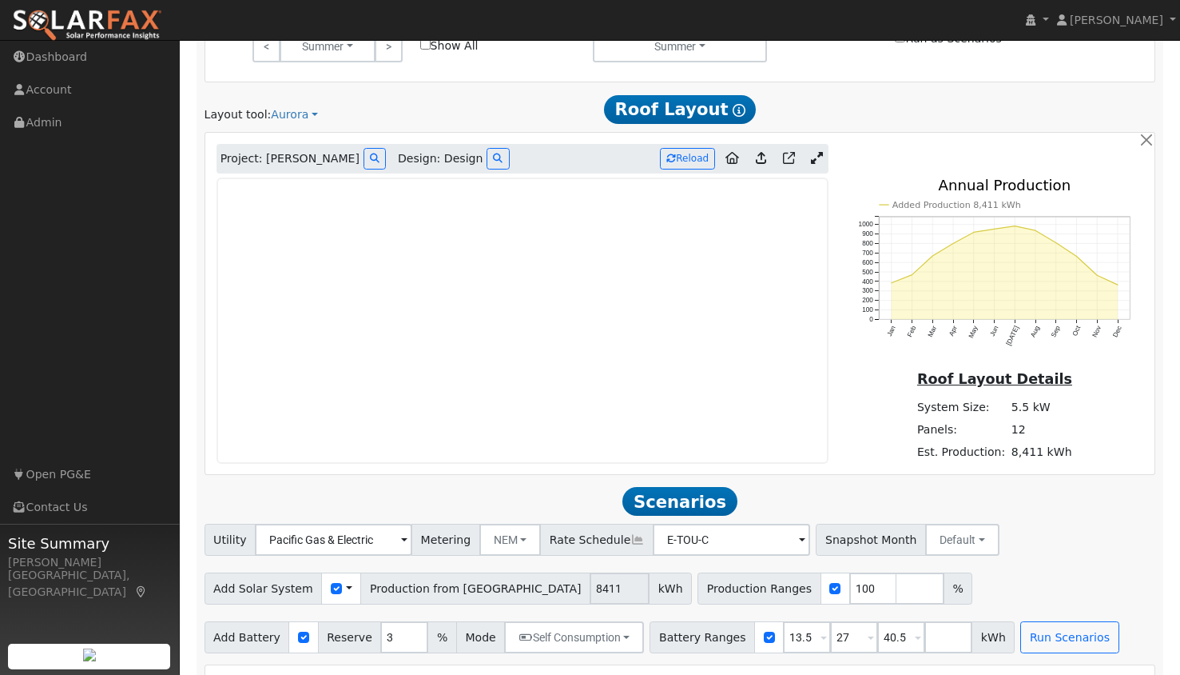
click at [818, 157] on icon at bounding box center [817, 158] width 12 height 12
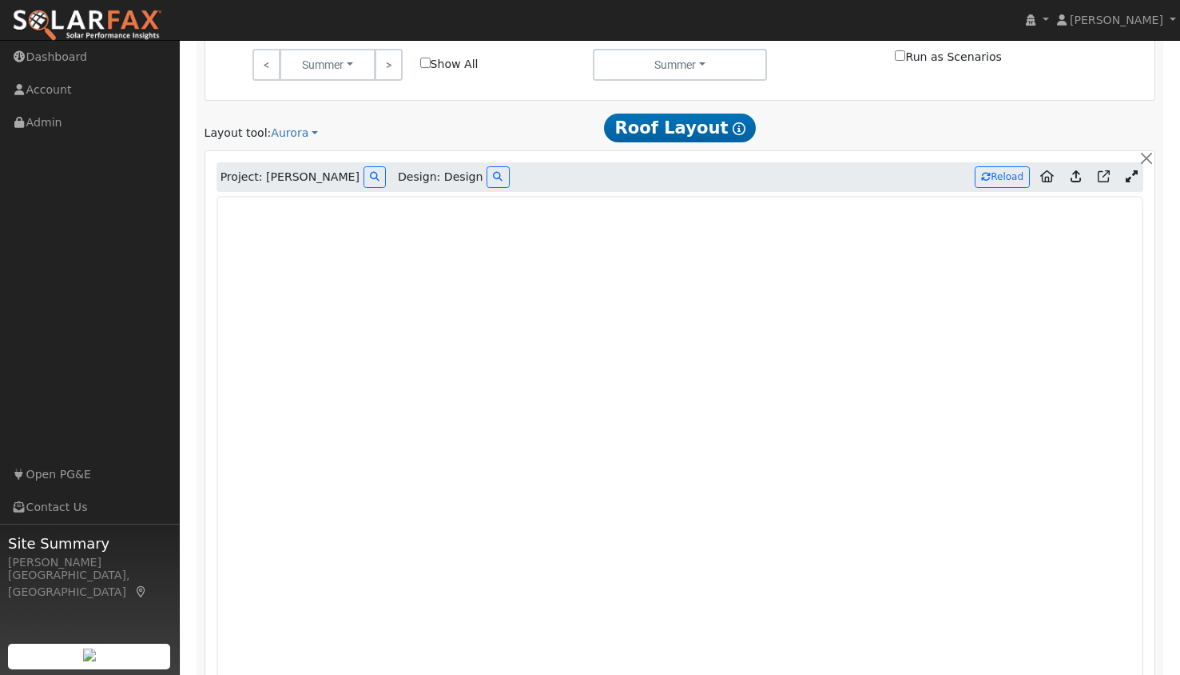
scroll to position [993, 0]
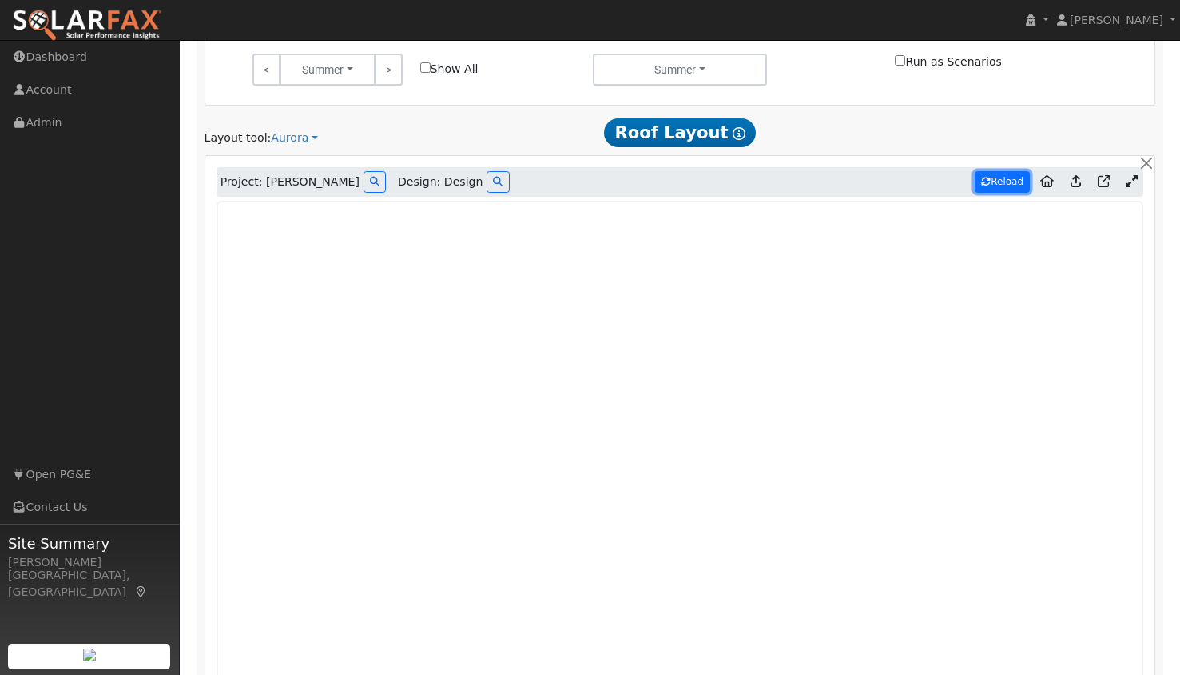
click at [1001, 177] on button "Reload" at bounding box center [1002, 182] width 55 height 22
type input "6431"
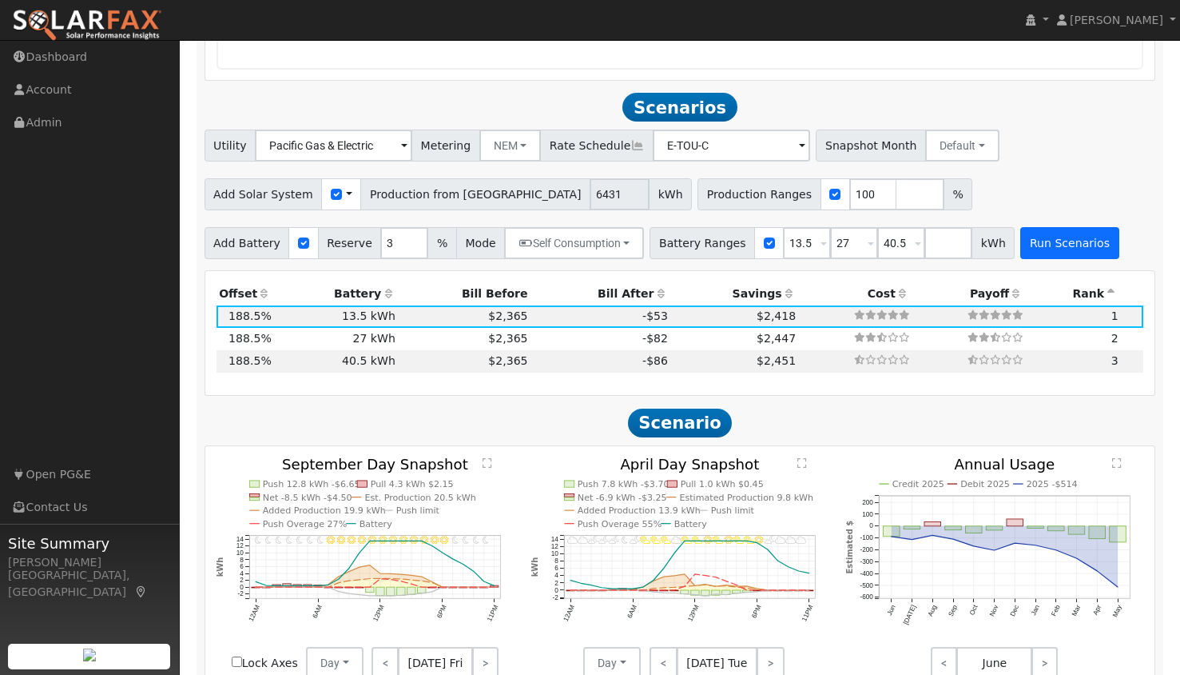
scroll to position [1751, 0]
click at [1021, 250] on button "Run Scenarios" at bounding box center [1070, 244] width 98 height 32
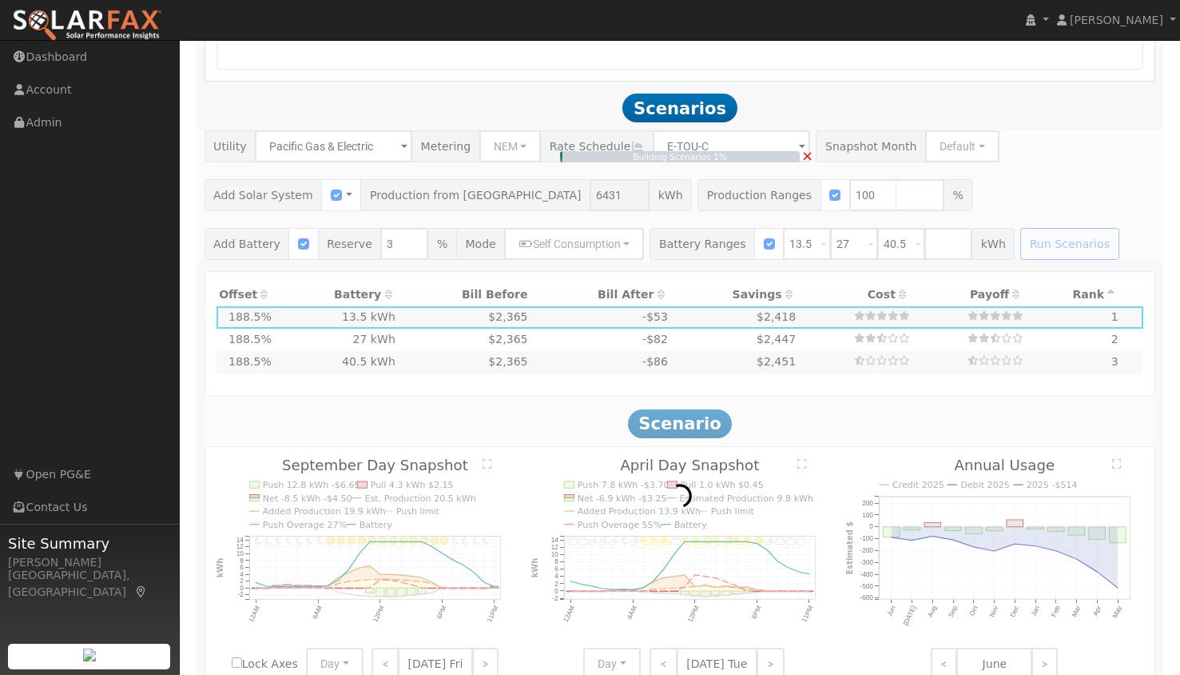
type input "4.3"
type input "$15,006"
type input "$9,362"
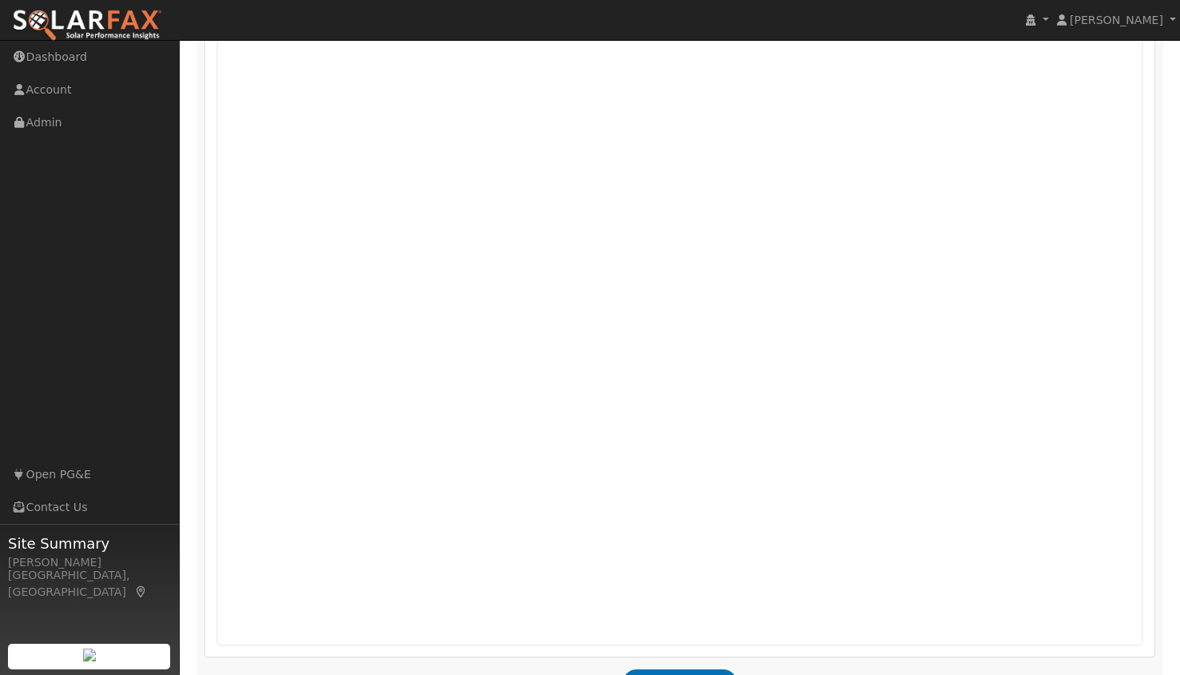
scroll to position [1174, 0]
